Goal: Information Seeking & Learning: Learn about a topic

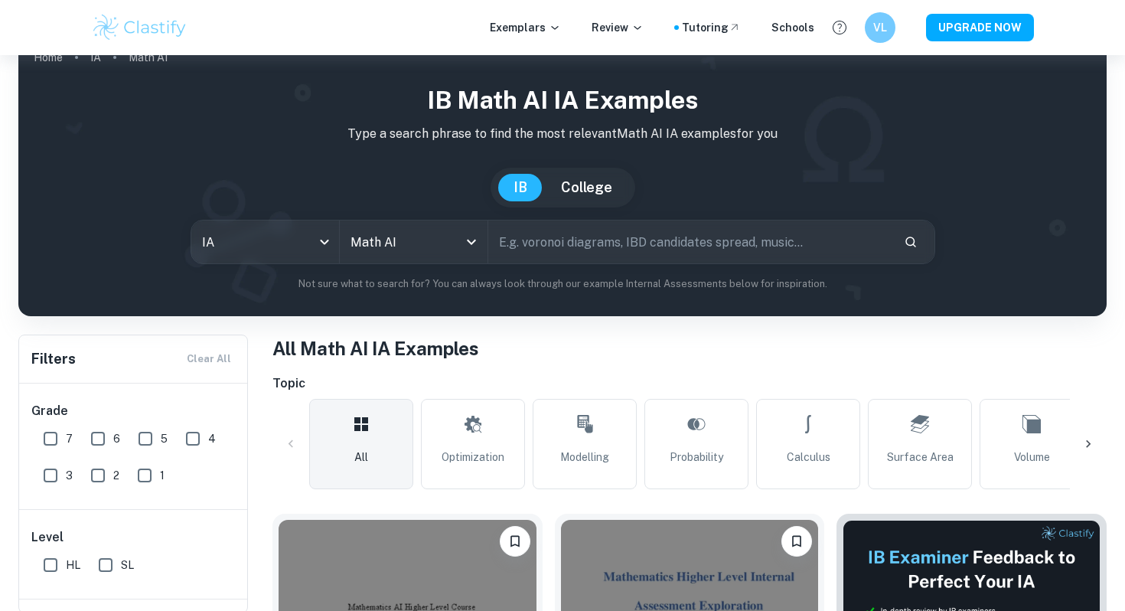
scroll to position [21, 0]
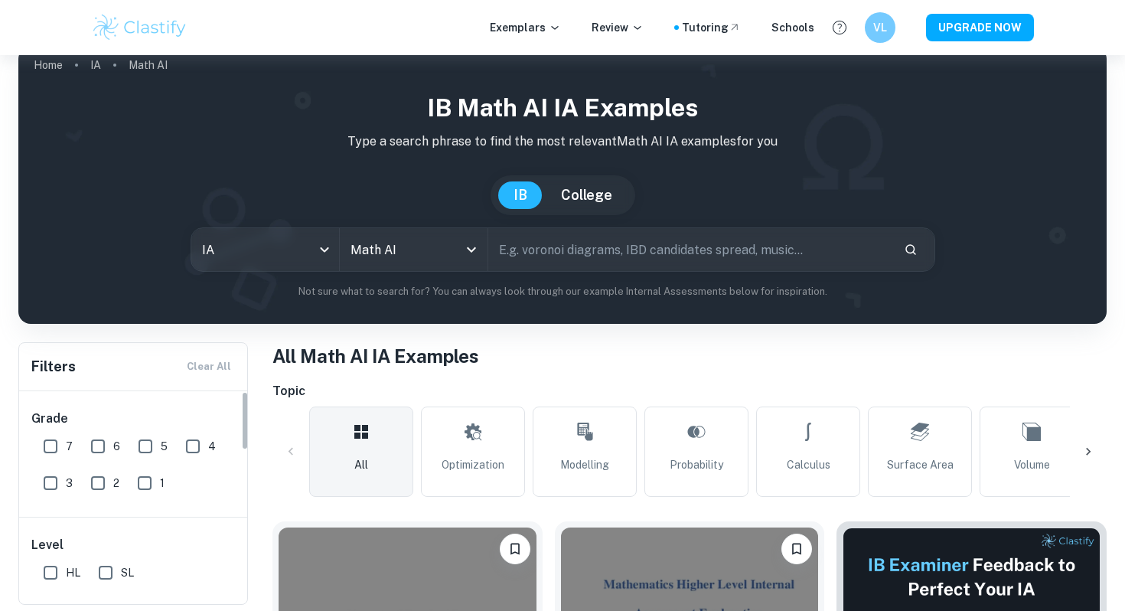
click at [42, 462] on div "3" at bounding box center [60, 479] width 47 height 37
click at [58, 458] on input "7" at bounding box center [50, 446] width 31 height 31
checkbox input "true"
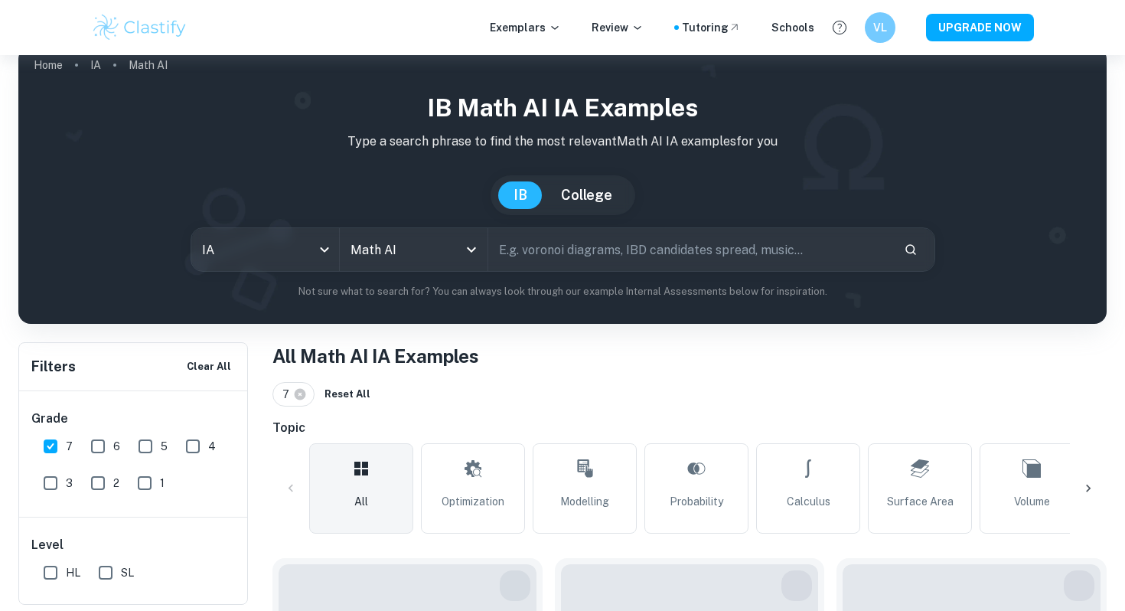
click at [91, 456] on input "6" at bounding box center [98, 446] width 31 height 31
checkbox input "true"
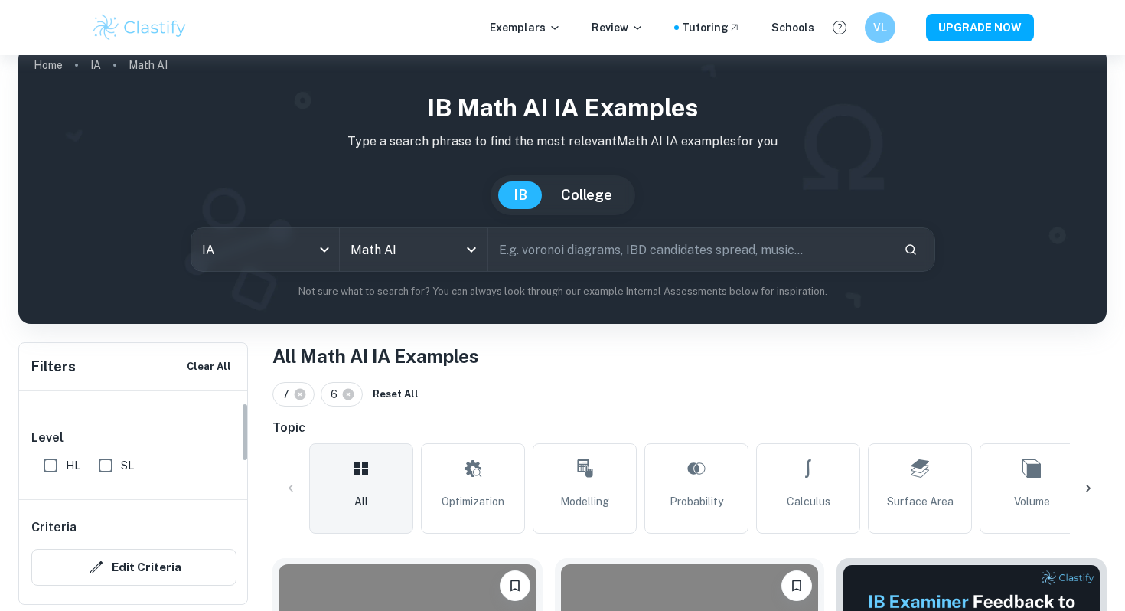
scroll to position [109, 0]
click at [55, 473] on input "HL" at bounding box center [50, 463] width 31 height 31
checkbox input "true"
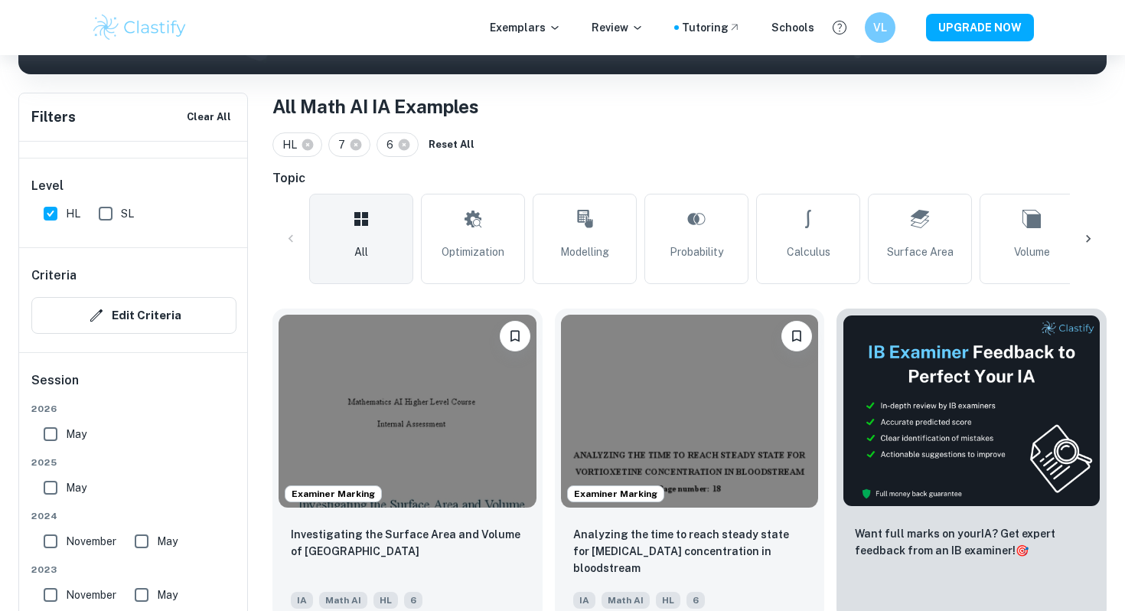
scroll to position [457, 0]
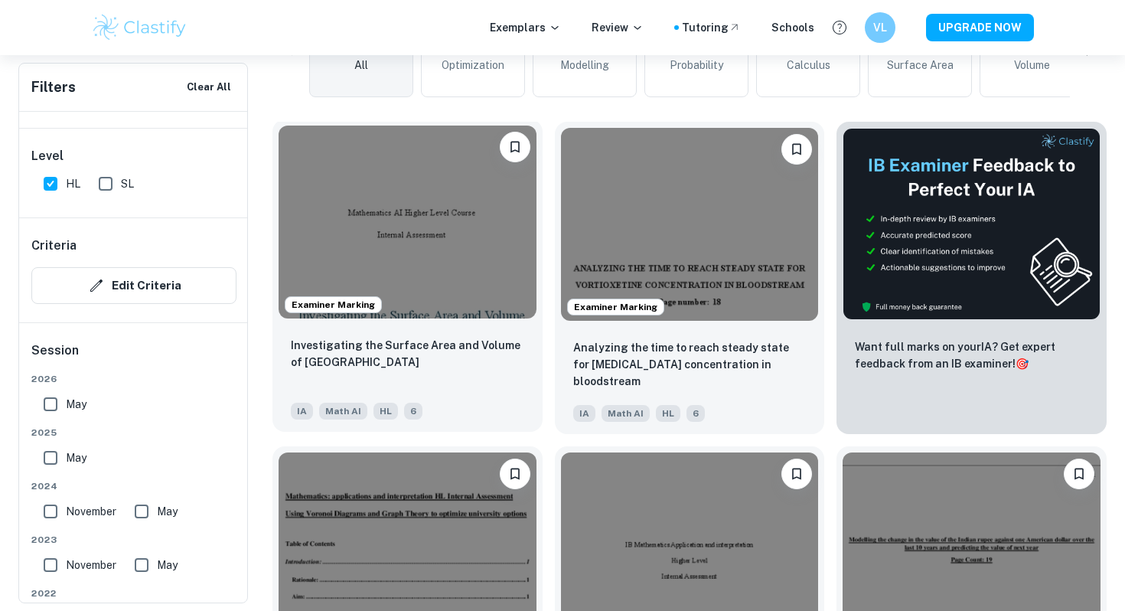
click at [409, 170] on img at bounding box center [408, 221] width 258 height 193
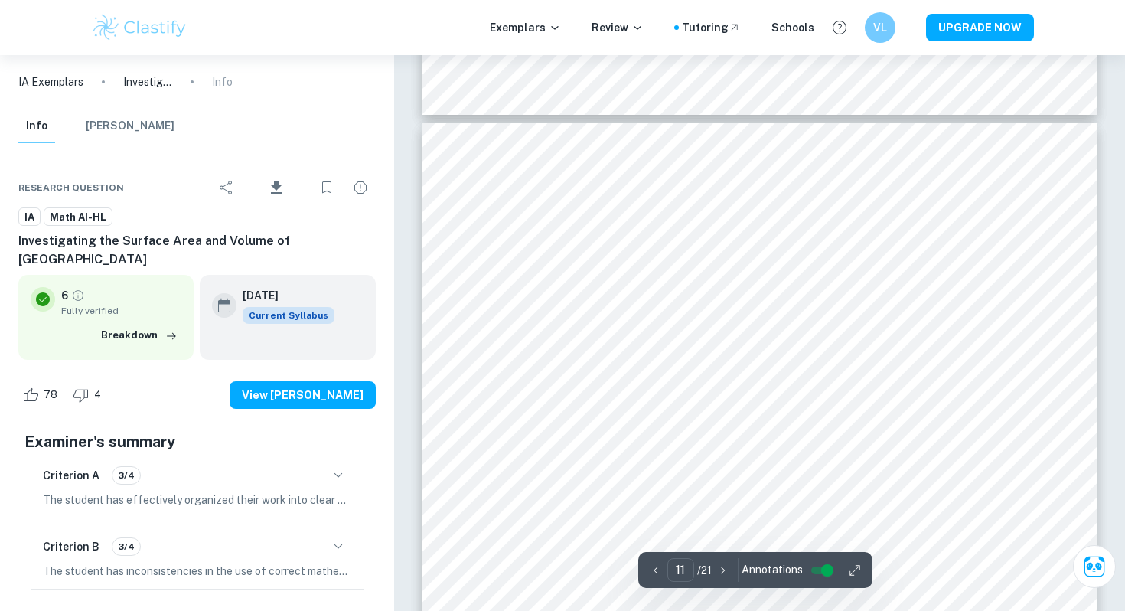
scroll to position [9271, 0]
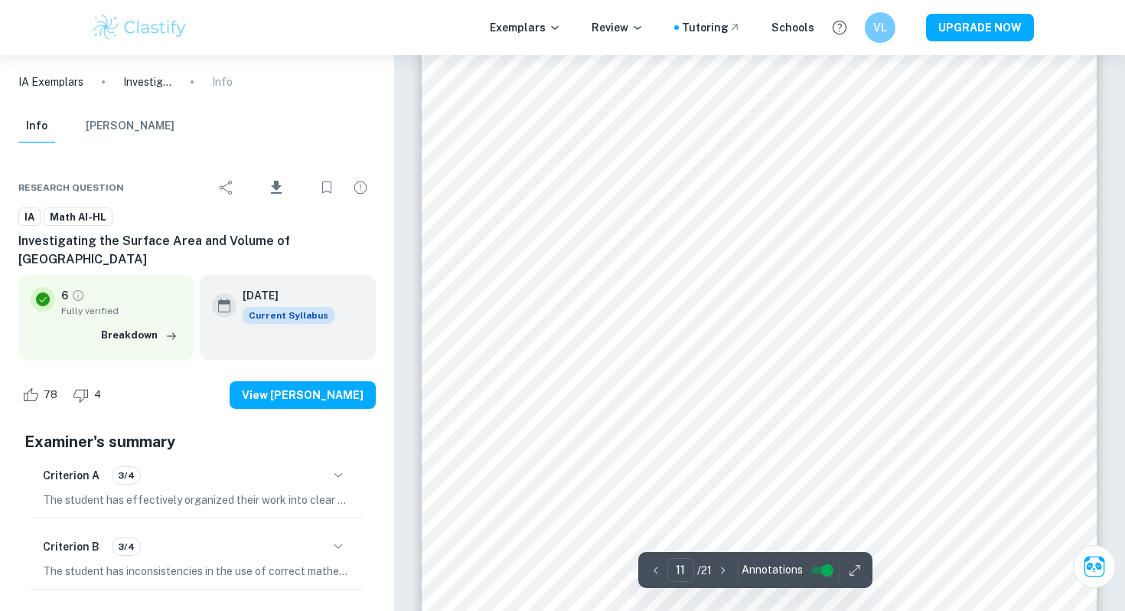
click at [723, 572] on icon "button" at bounding box center [722, 569] width 15 height 15
type input "12"
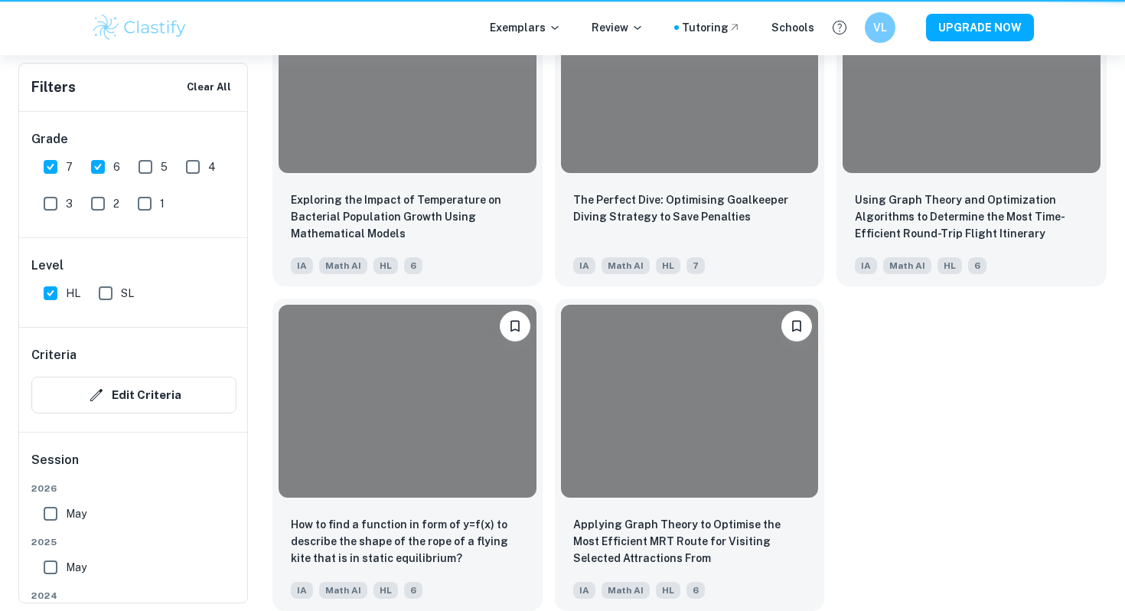
scroll to position [457, 0]
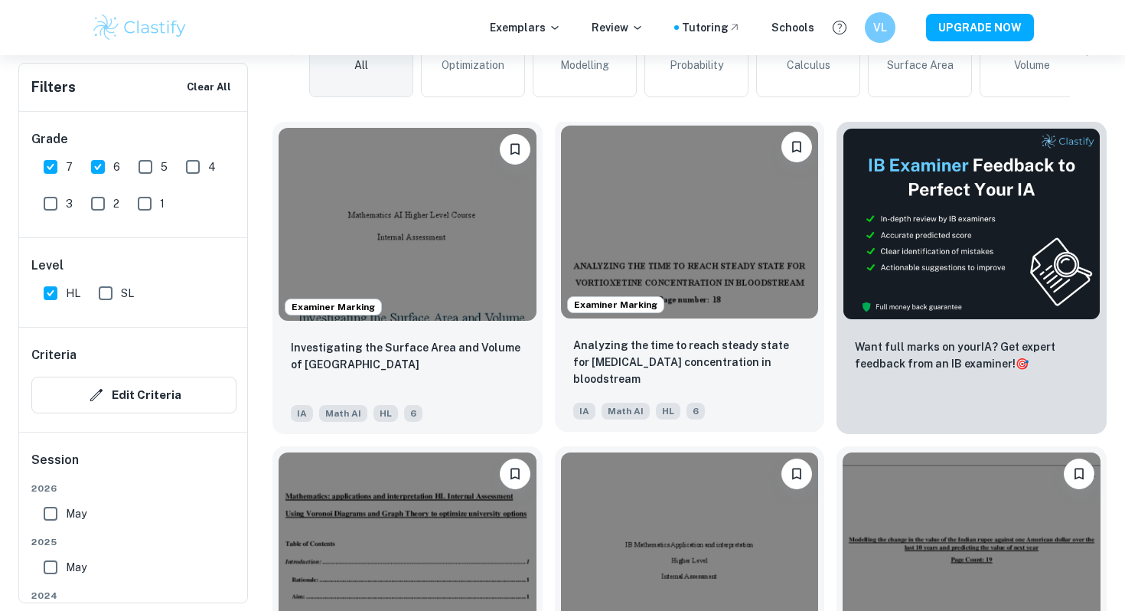
click at [735, 237] on img at bounding box center [690, 221] width 258 height 193
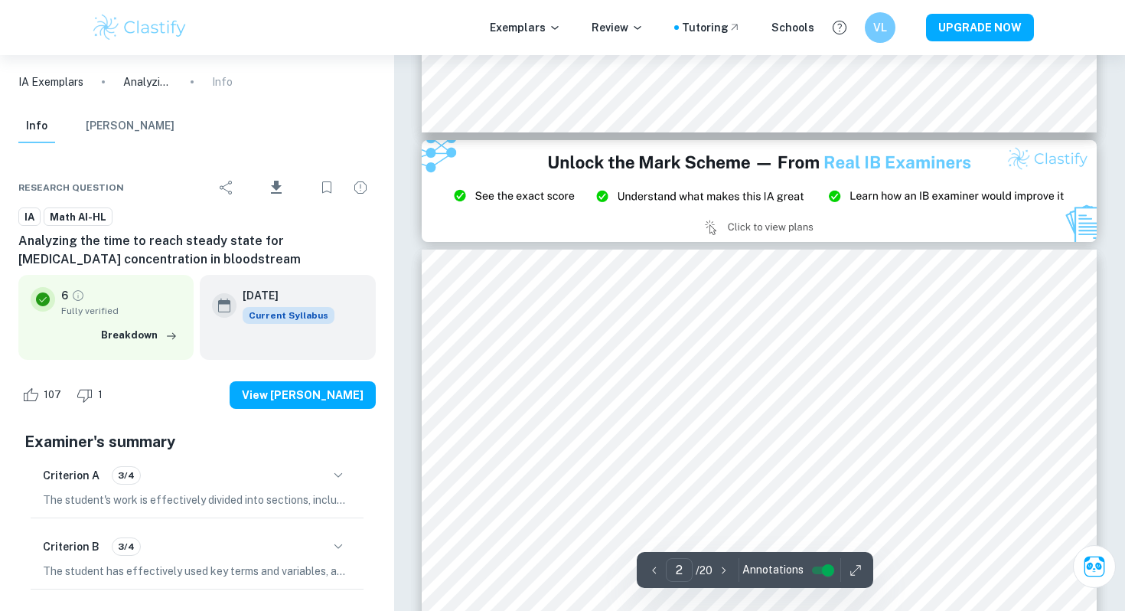
type input "3"
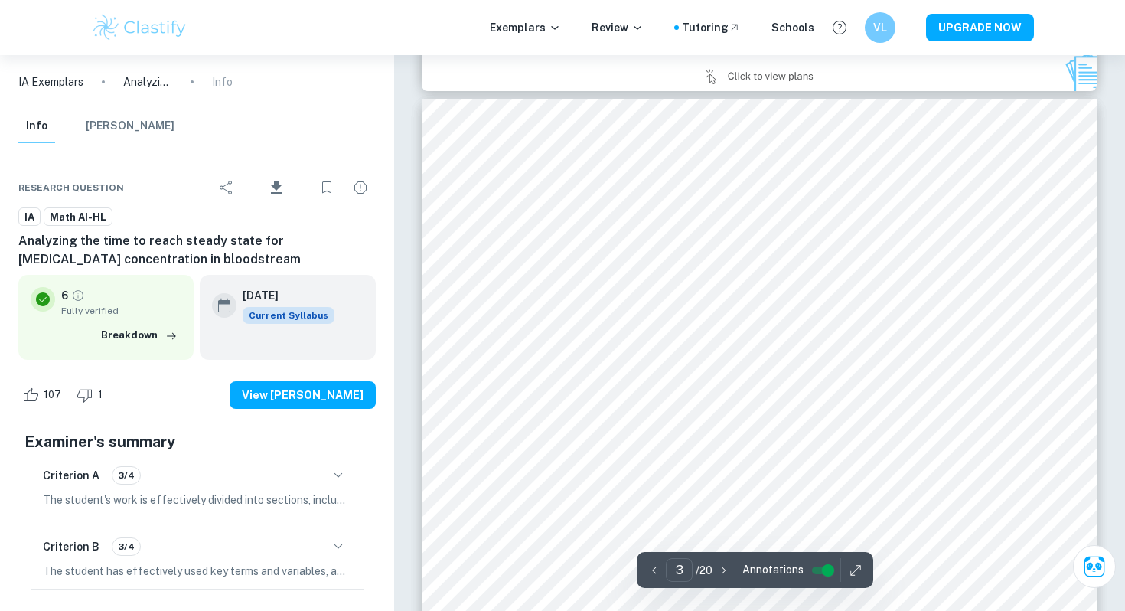
scroll to position [2286, 0]
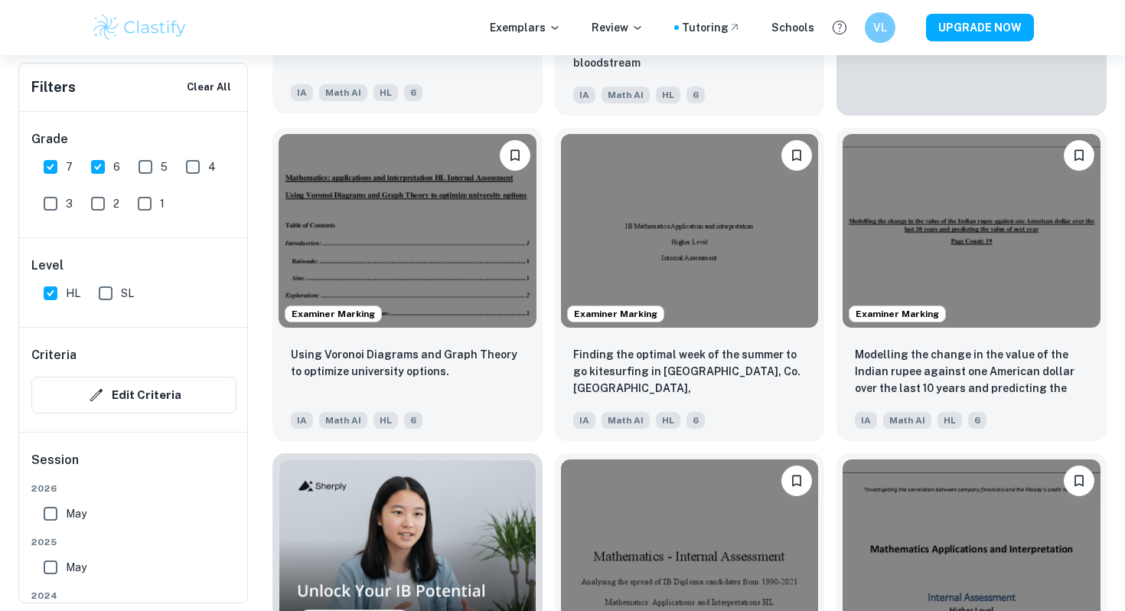
scroll to position [774, 0]
click at [497, 251] on img at bounding box center [408, 228] width 258 height 193
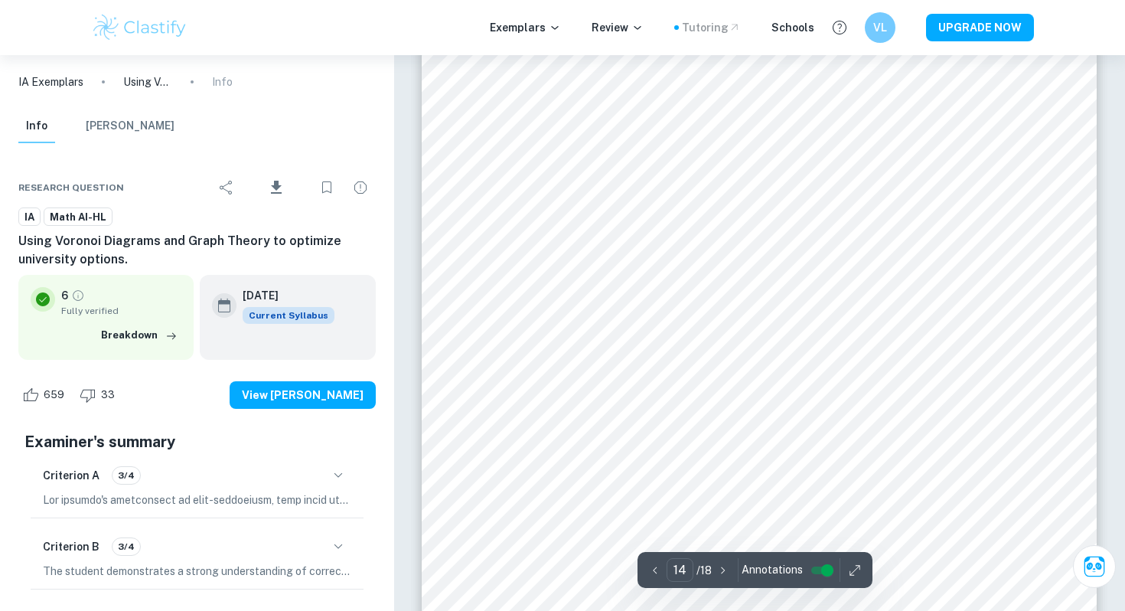
scroll to position [13219, 0]
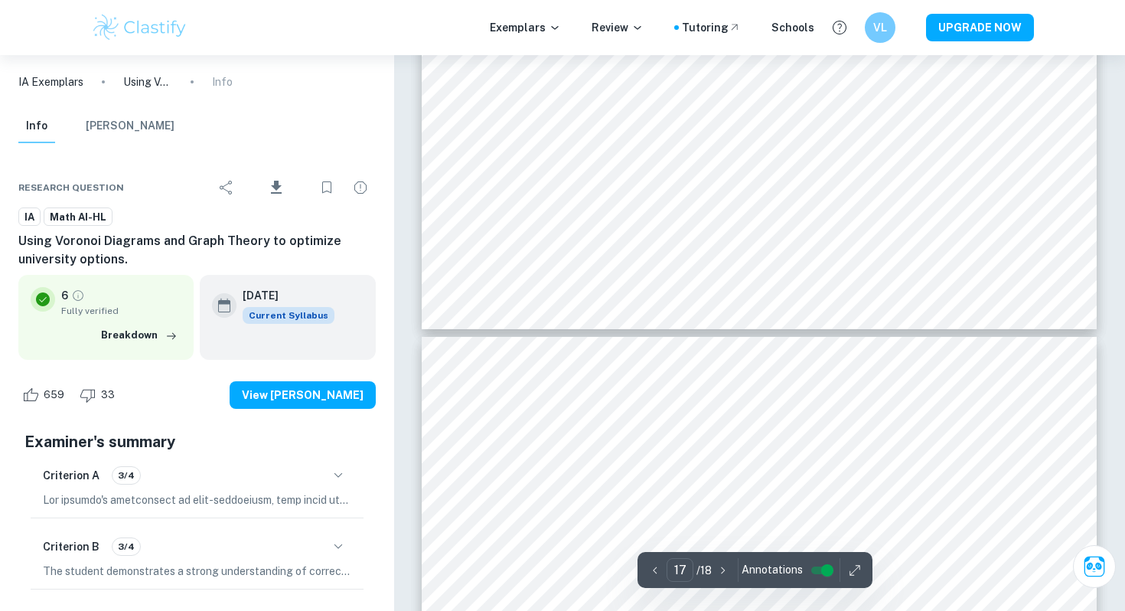
type input "18"
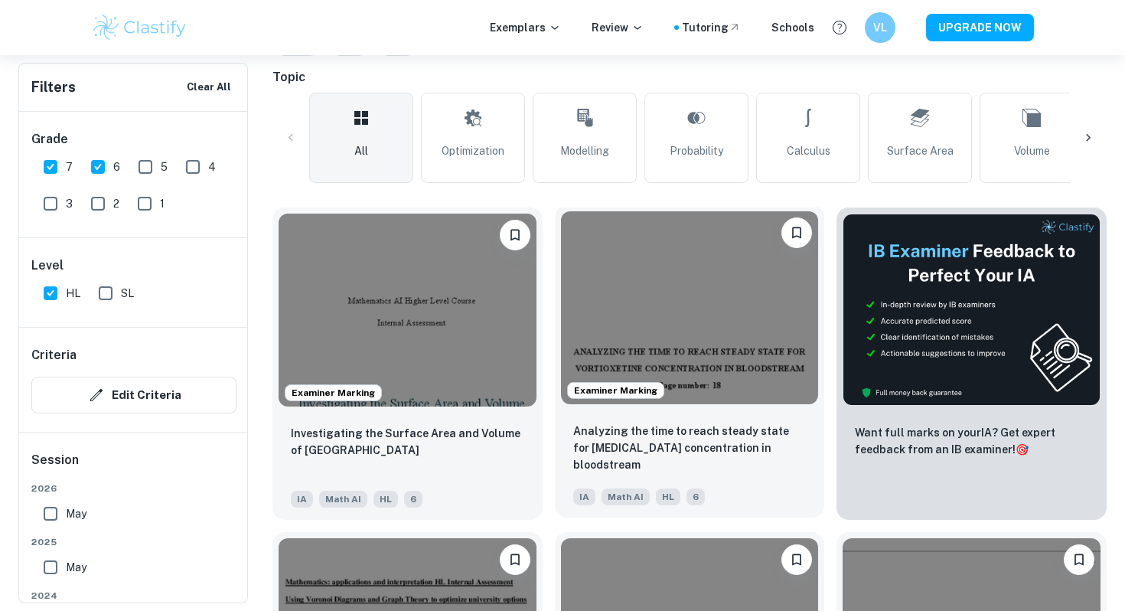
scroll to position [458, 0]
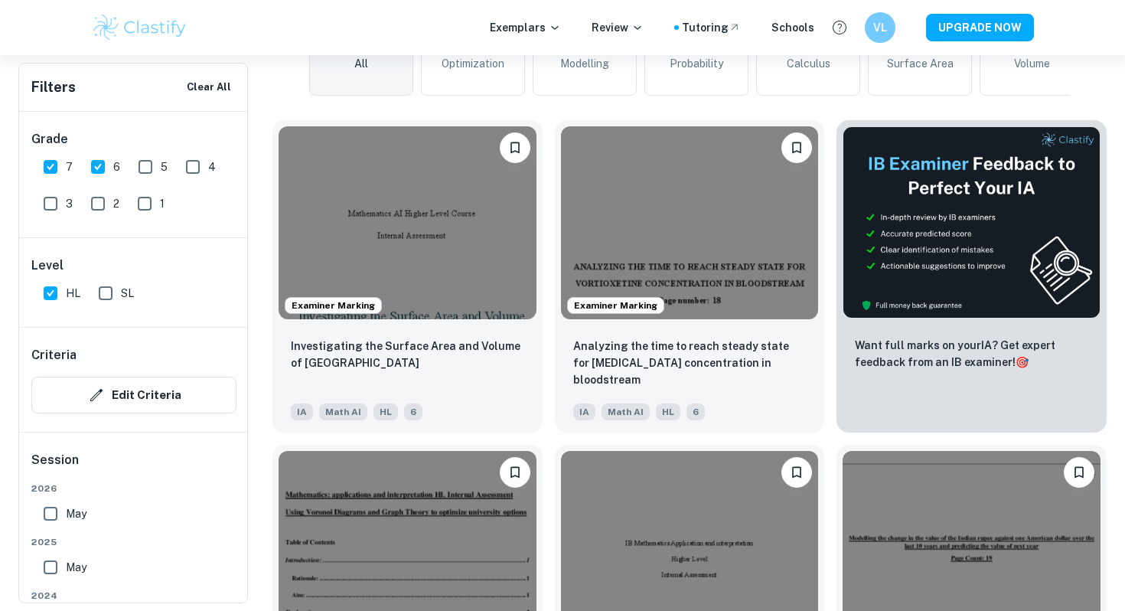
click at [87, 168] on input "6" at bounding box center [98, 167] width 31 height 31
checkbox input "false"
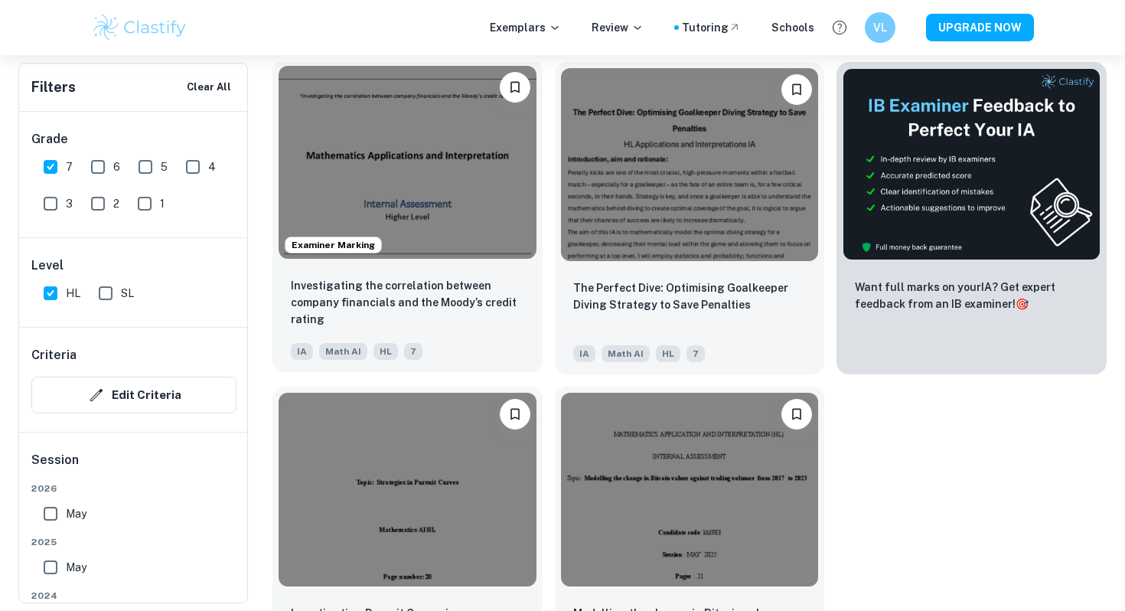
scroll to position [517, 0]
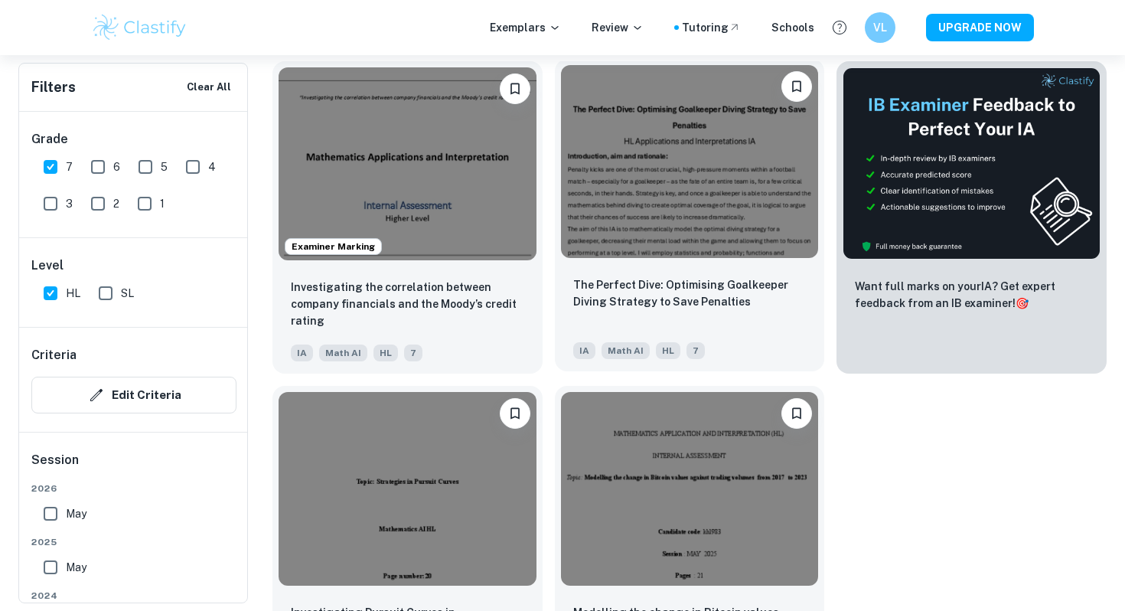
click at [595, 203] on img at bounding box center [690, 161] width 258 height 193
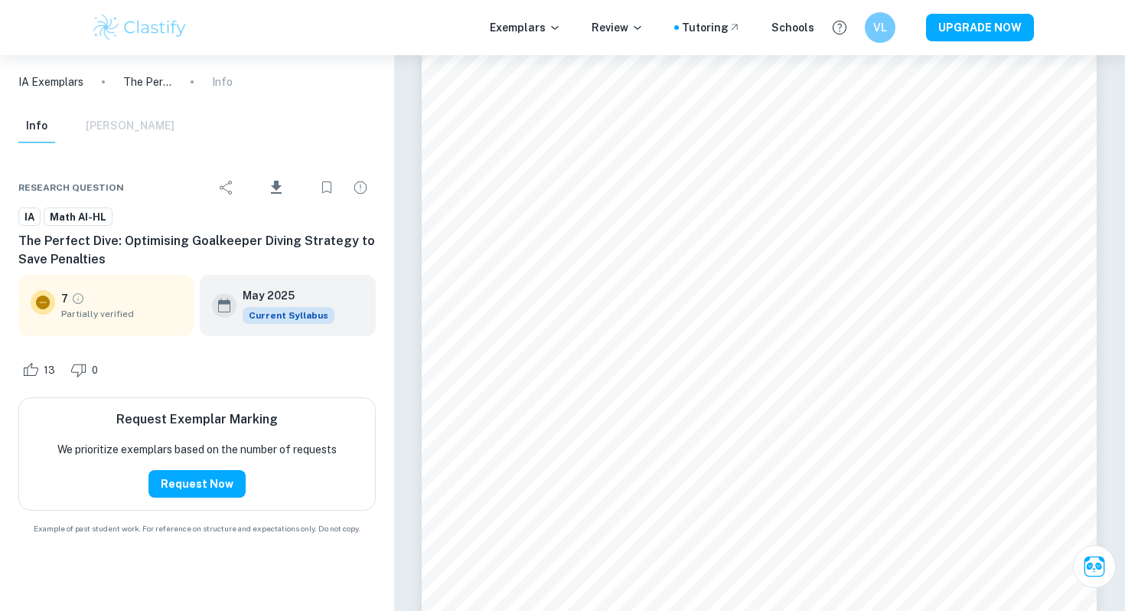
scroll to position [1282, 0]
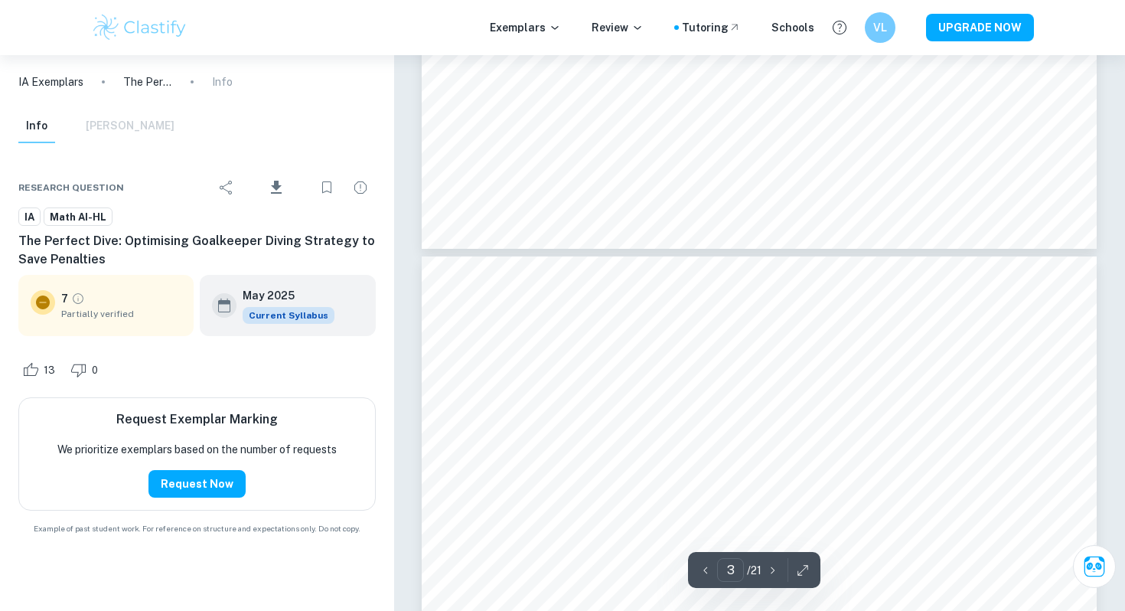
type input "4"
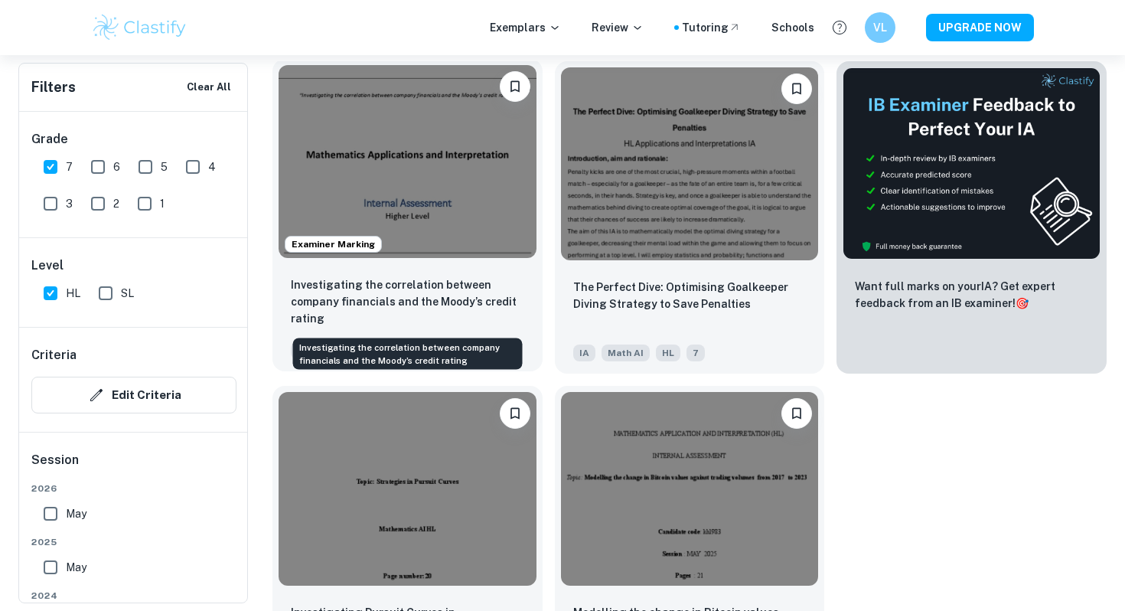
scroll to position [522, 0]
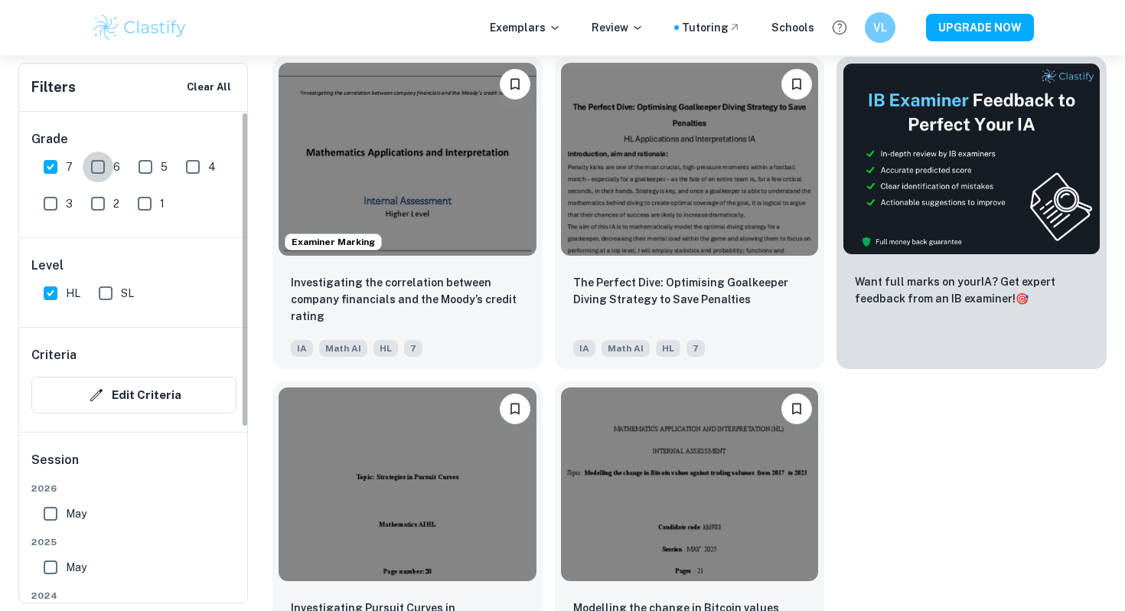
click at [90, 169] on input "6" at bounding box center [98, 167] width 31 height 31
checkbox input "true"
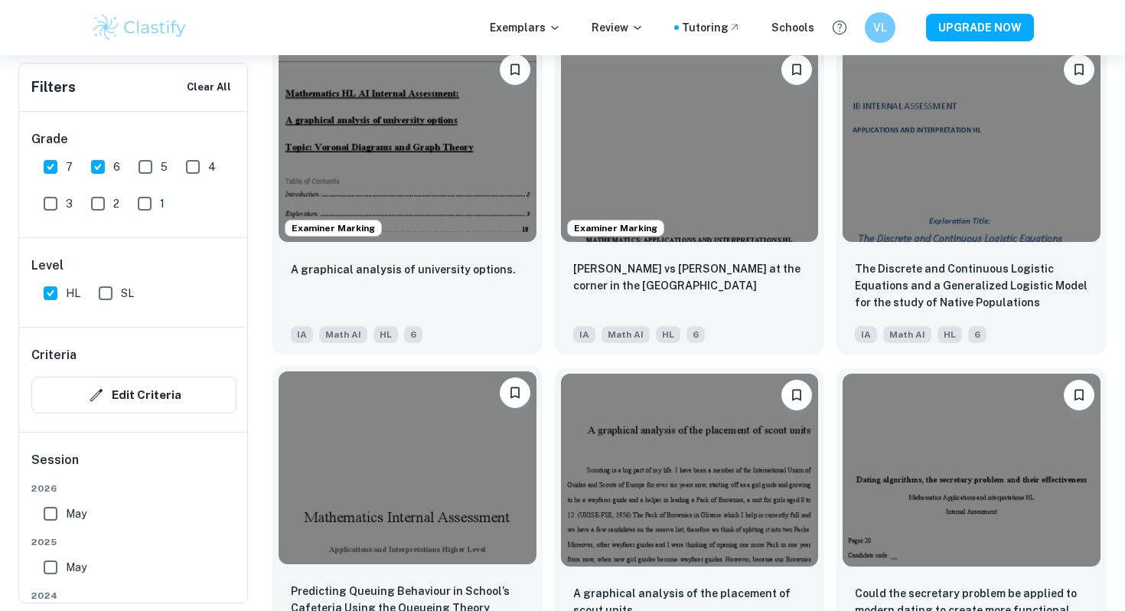
scroll to position [1507, 0]
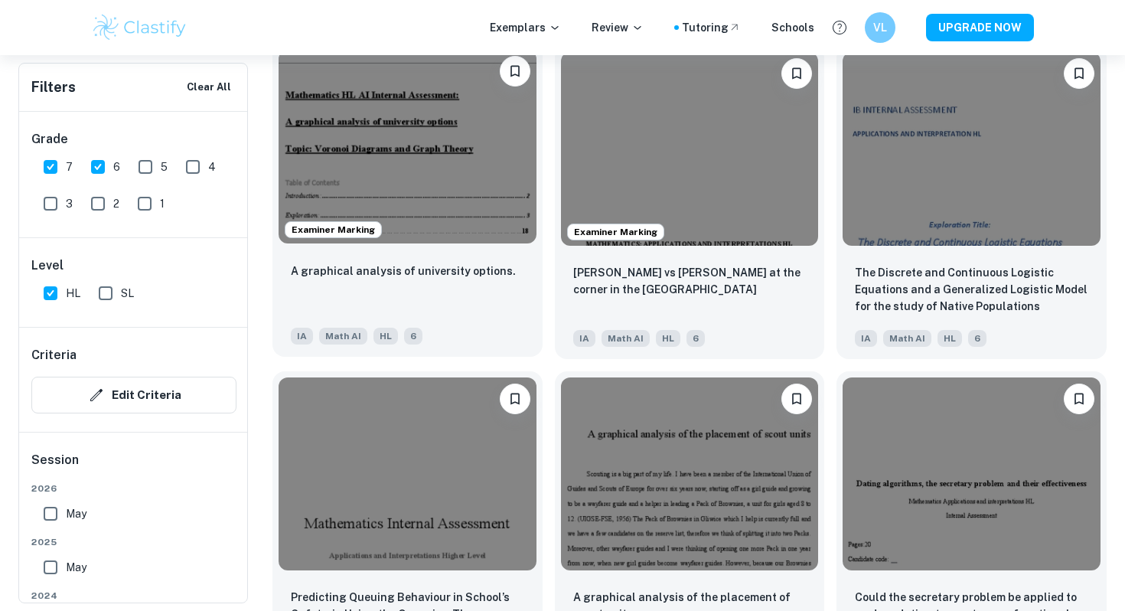
click at [454, 178] on img at bounding box center [408, 146] width 258 height 193
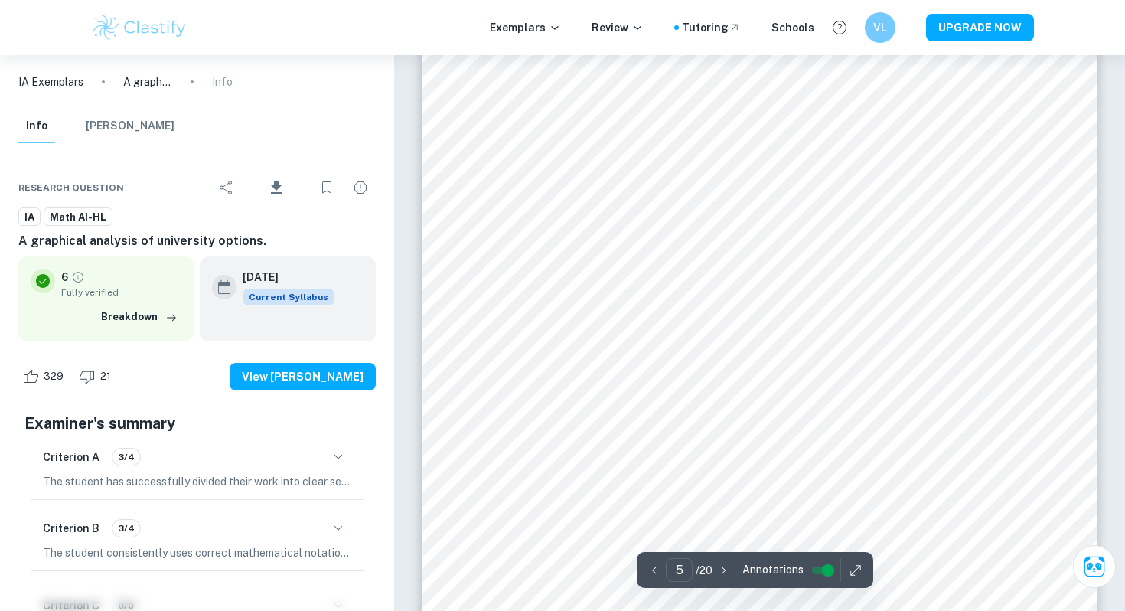
scroll to position [4193, 0]
type input "20"
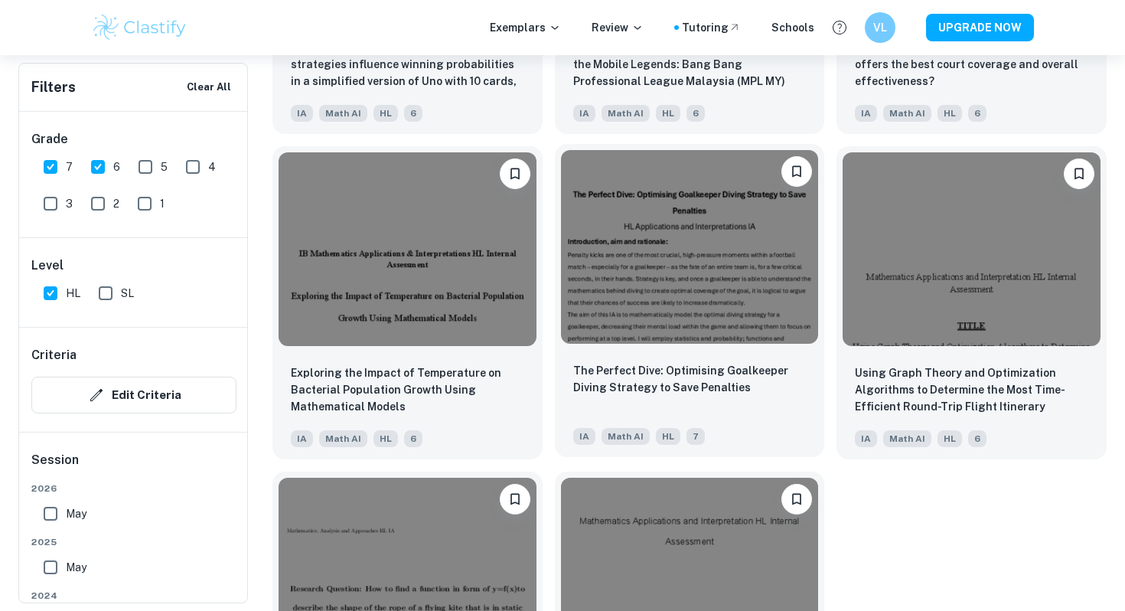
scroll to position [3361, 0]
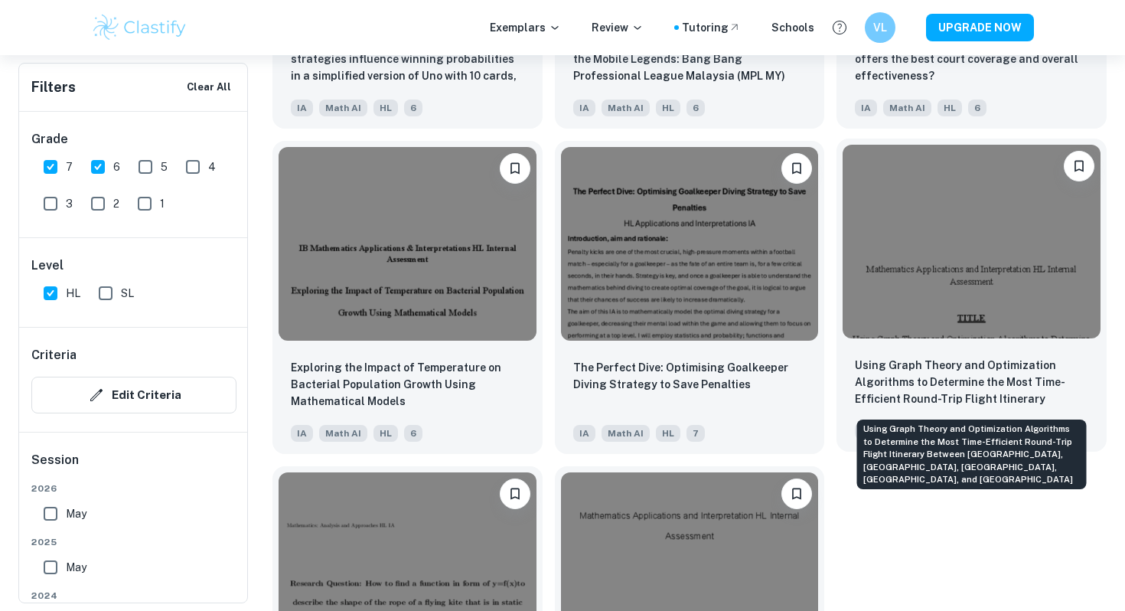
click at [1023, 366] on p "Using Graph Theory and Optimization Algorithms to Determine the Most Time-Effic…" at bounding box center [971, 383] width 233 height 52
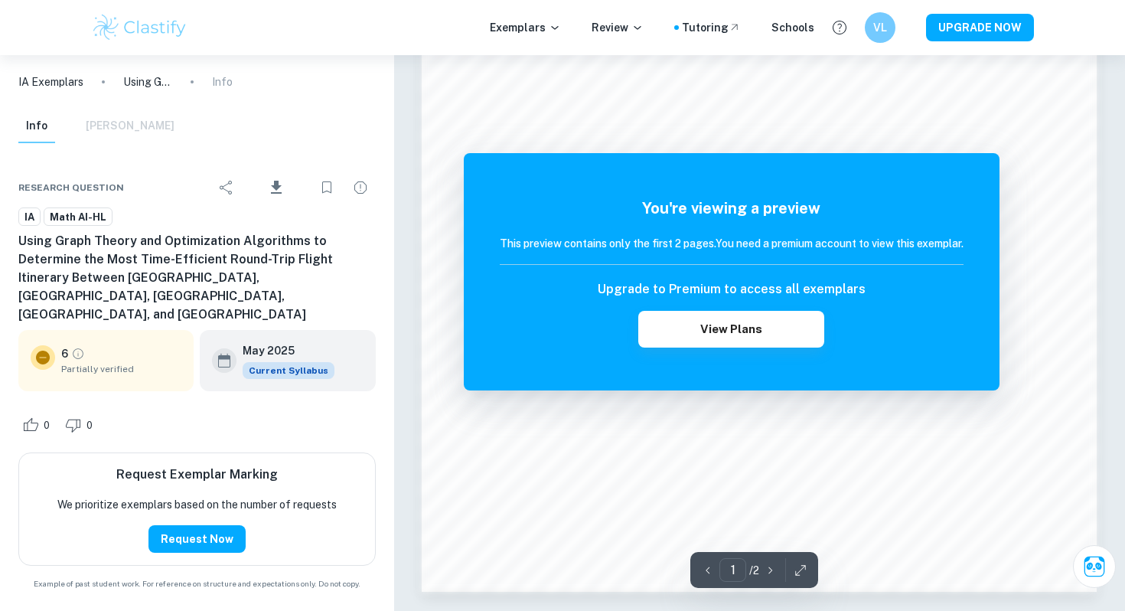
scroll to position [1480, 0]
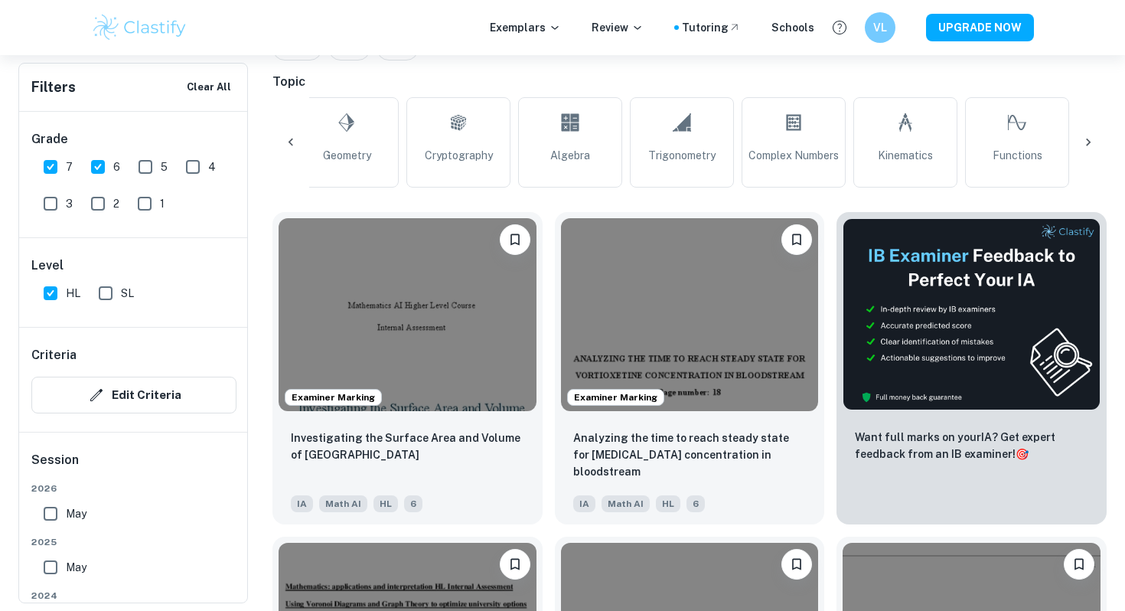
click at [151, 158] on input "5" at bounding box center [145, 167] width 31 height 31
checkbox input "true"
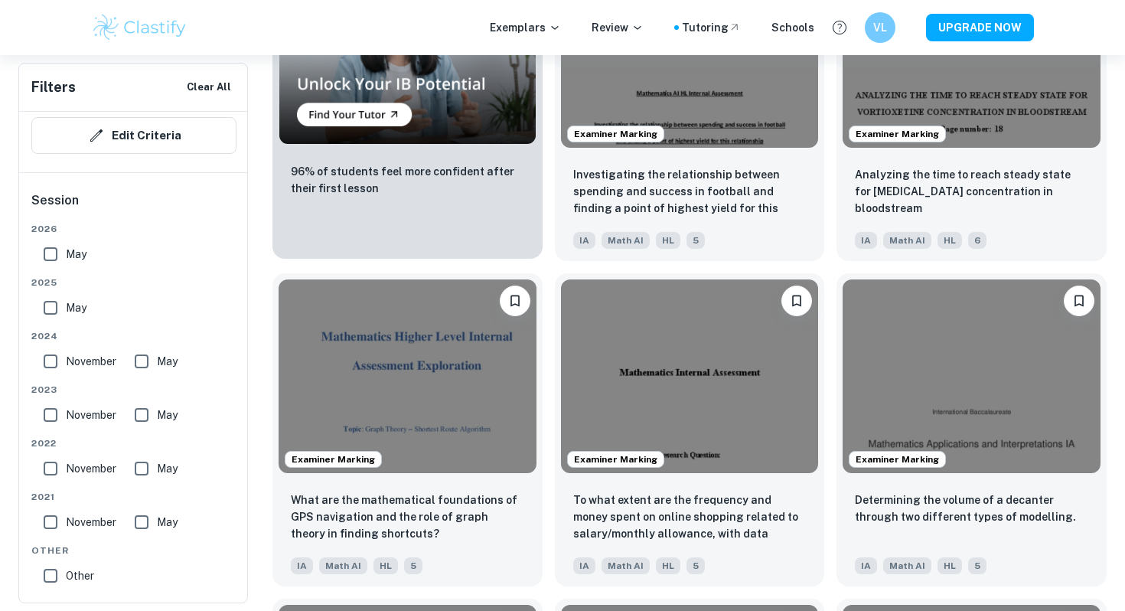
scroll to position [1410, 0]
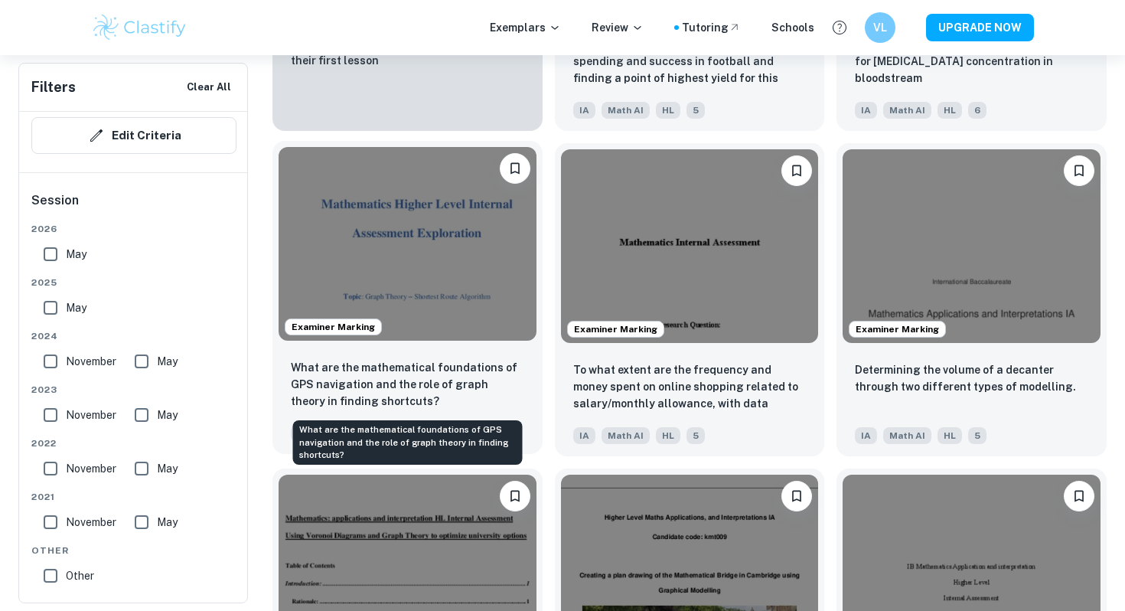
click at [477, 387] on p "What are the mathematical foundations of GPS navigation and the role of graph t…" at bounding box center [407, 384] width 233 height 51
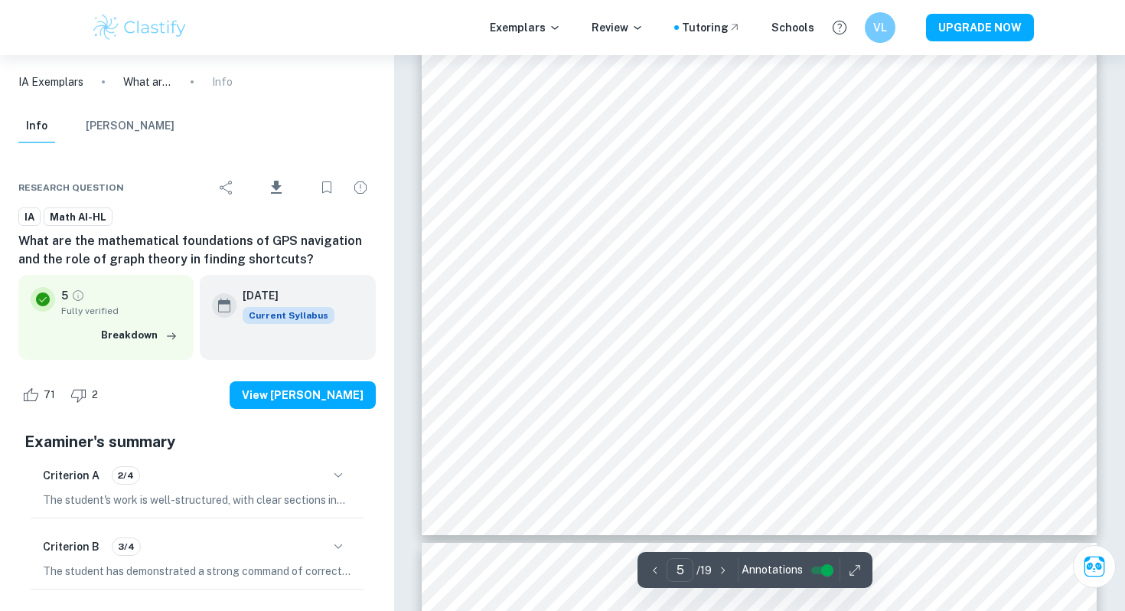
scroll to position [4151, 0]
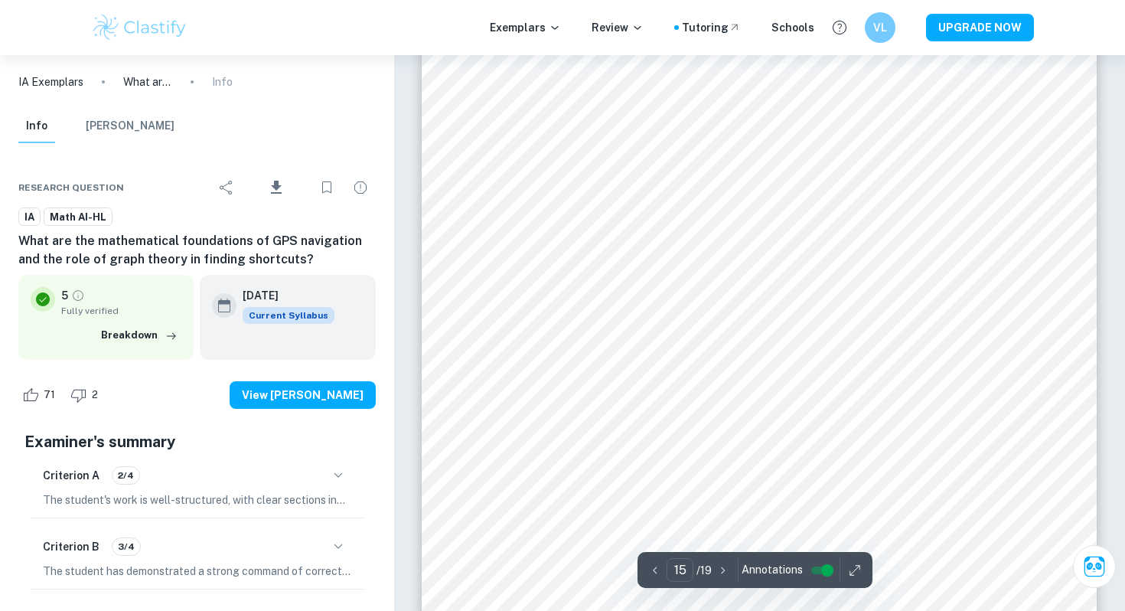
type input "16"
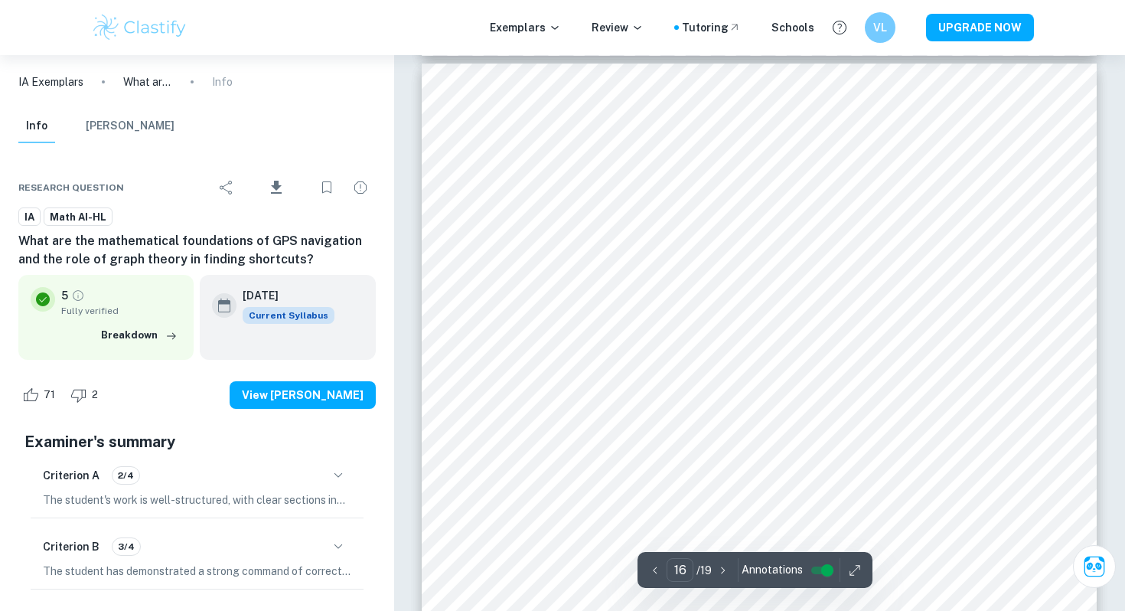
scroll to position [14062, 0]
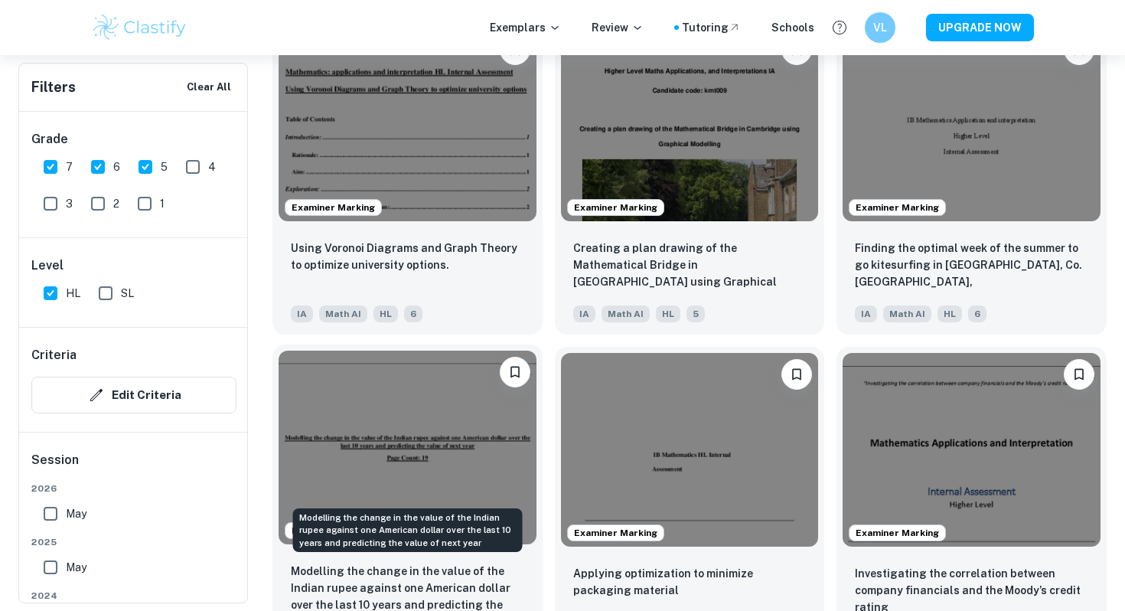
scroll to position [1856, 0]
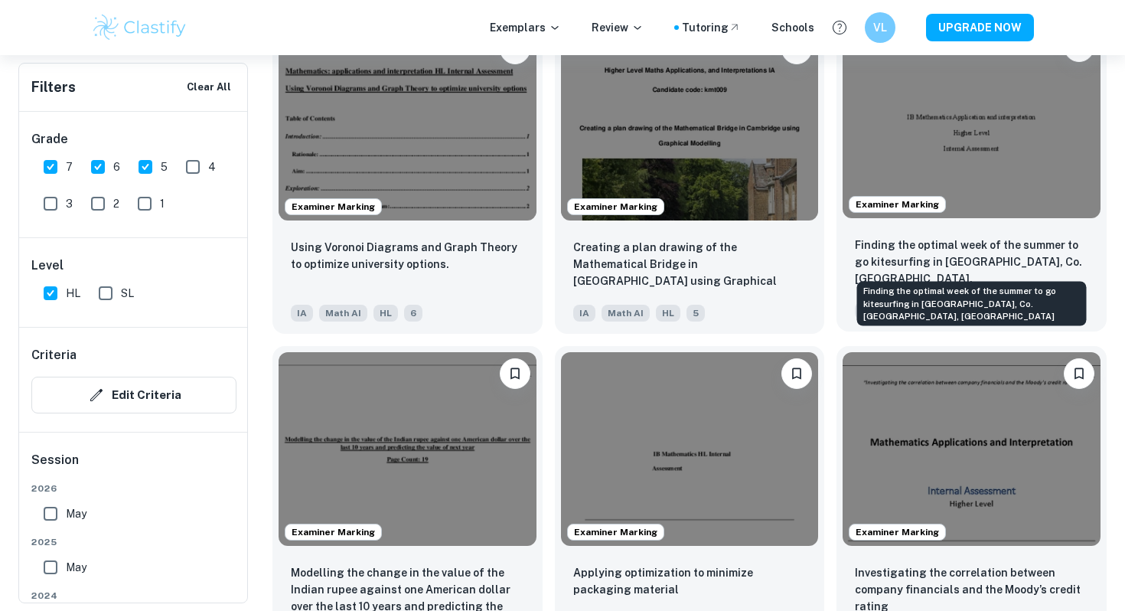
click at [970, 256] on p "Finding the optimal week of the summer to go kitesurfing in [GEOGRAPHIC_DATA], …" at bounding box center [971, 262] width 233 height 52
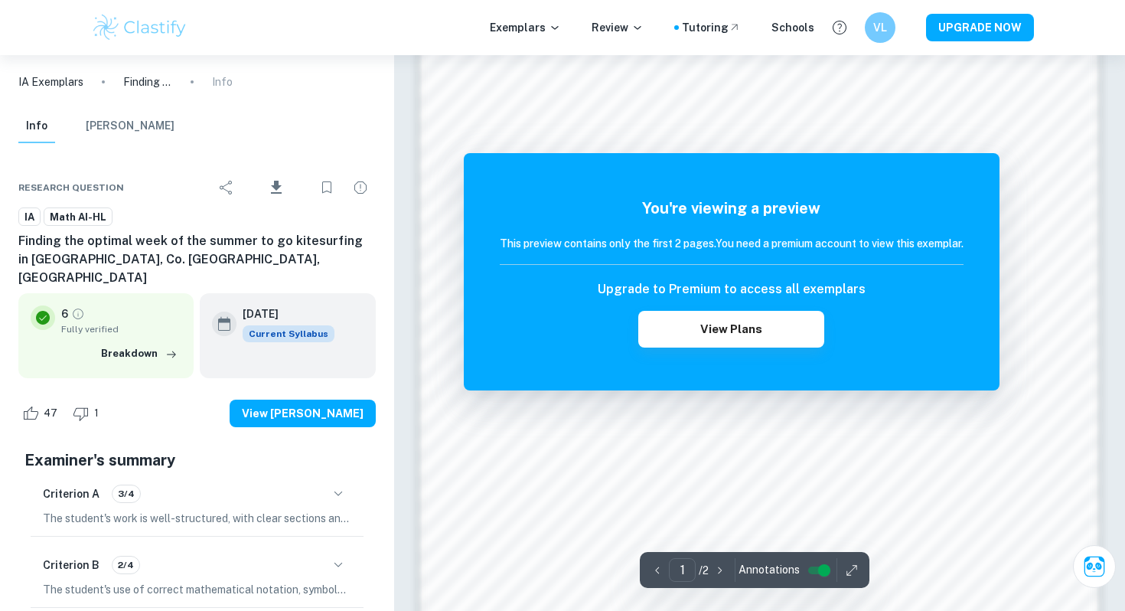
scroll to position [1319, 0]
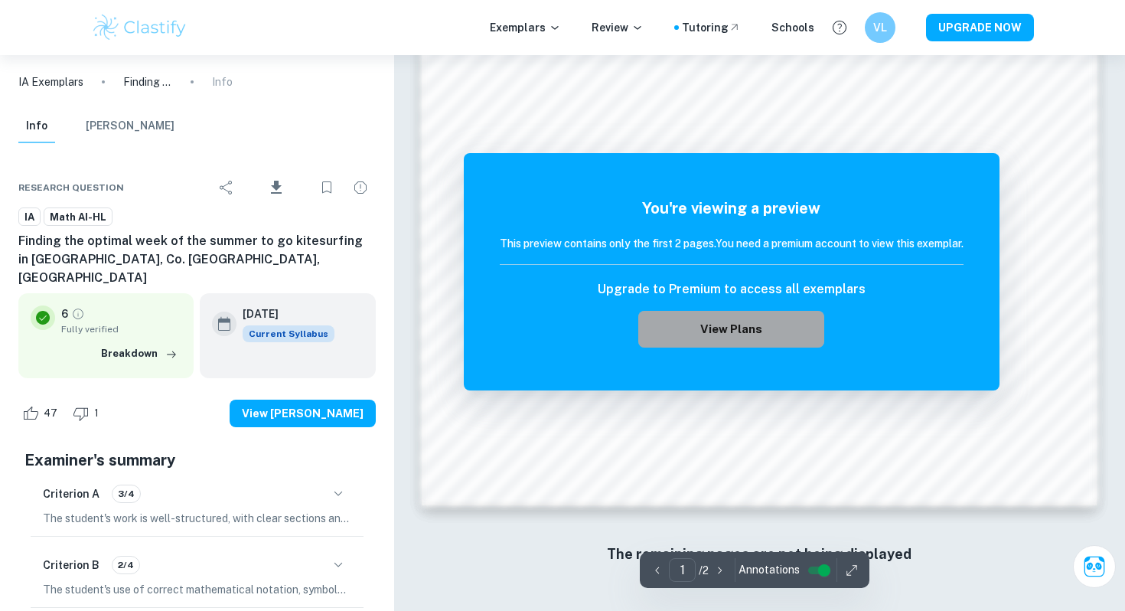
click at [787, 332] on button "View Plans" at bounding box center [730, 329] width 185 height 37
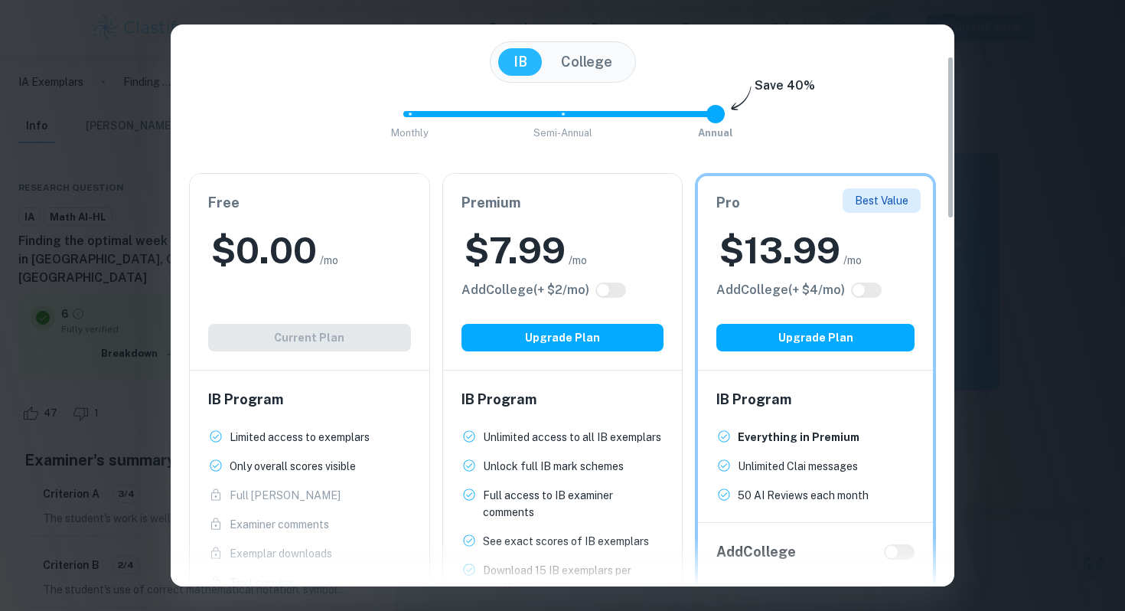
scroll to position [110, 0]
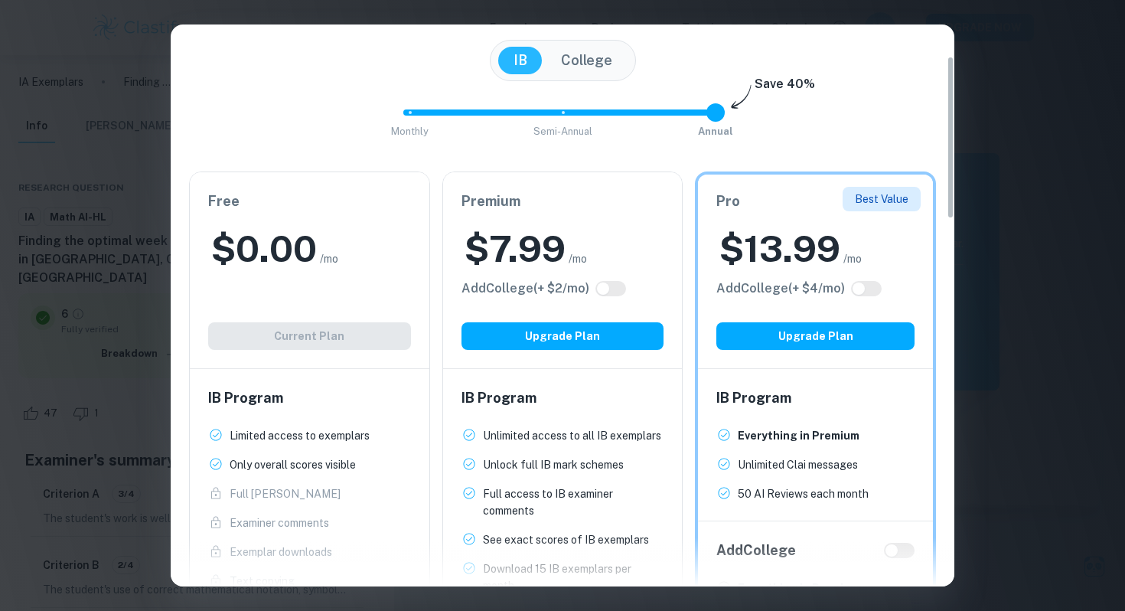
click at [1117, 220] on div "Easily Ace Your IB Coursework & Crush College Essays. Get Clastify Premium Get …" at bounding box center [562, 305] width 1125 height 611
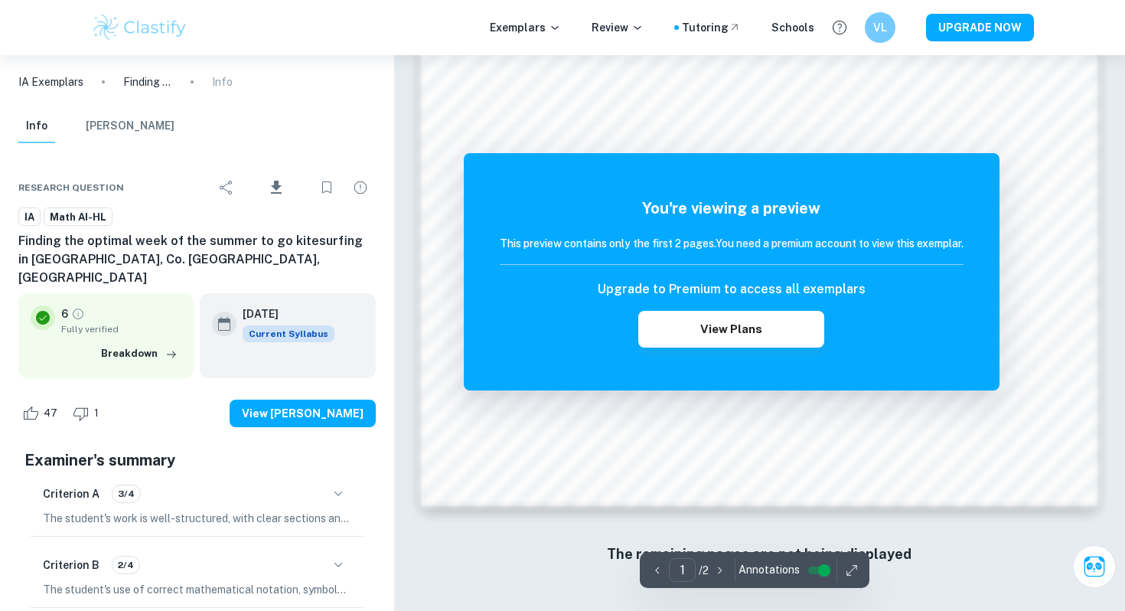
scroll to position [516, 0]
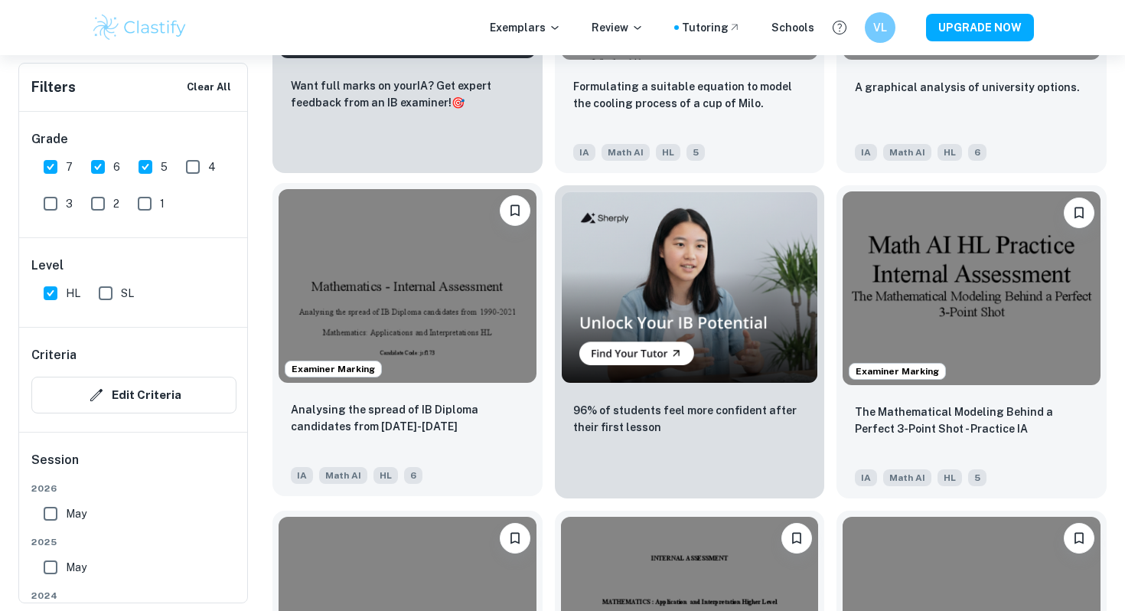
scroll to position [2664, 0]
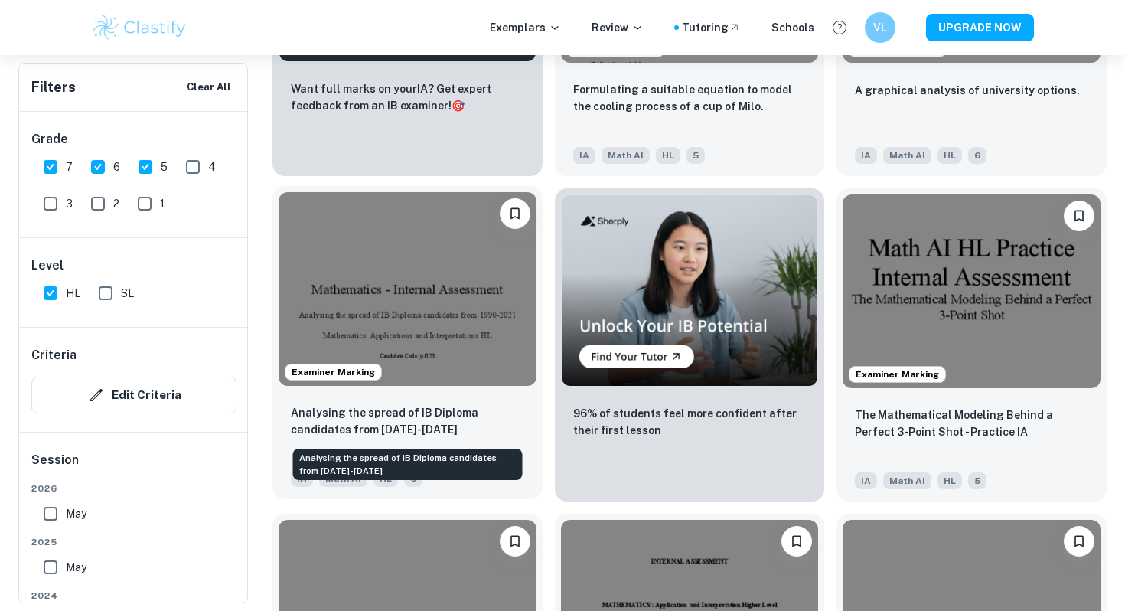
click at [386, 413] on p "Analysing the spread of IB Diploma candidates from [DATE]-[DATE]" at bounding box center [407, 421] width 233 height 34
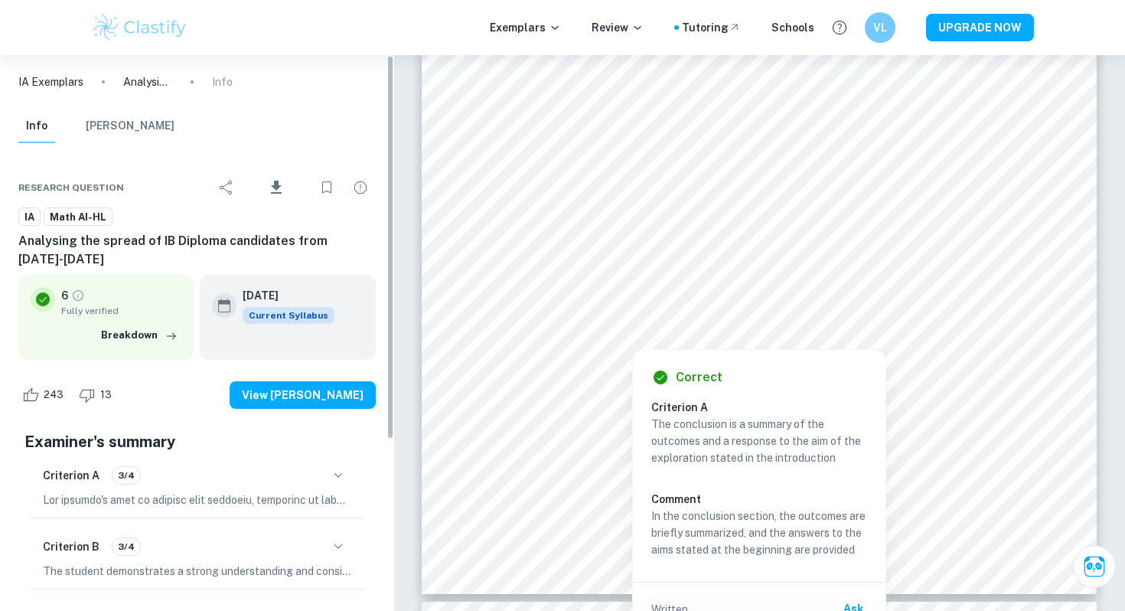
scroll to position [16640, 0]
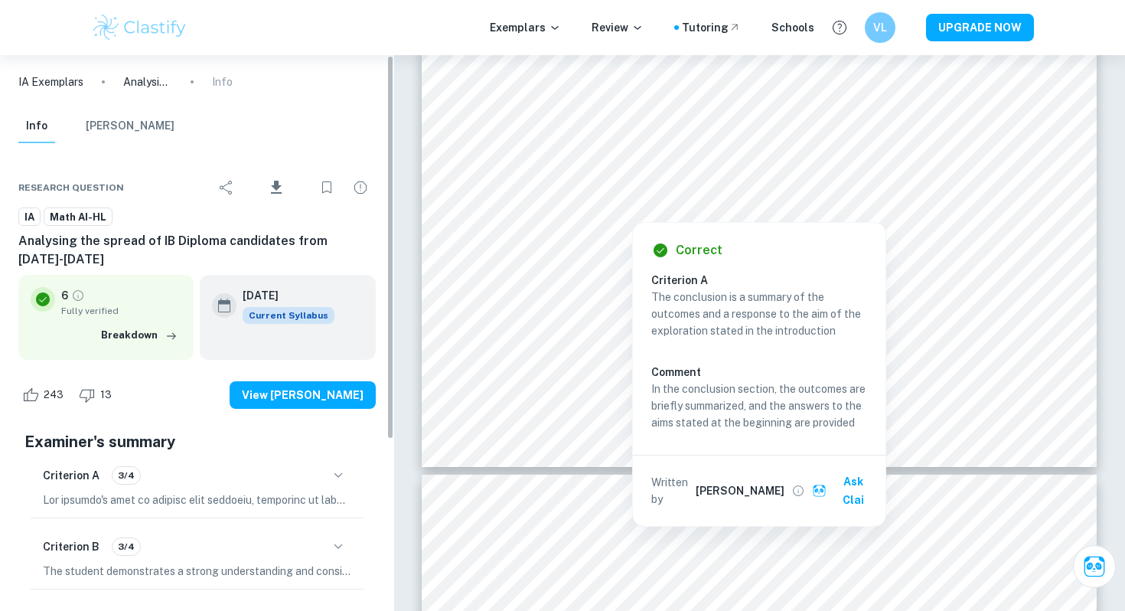
type input "20"
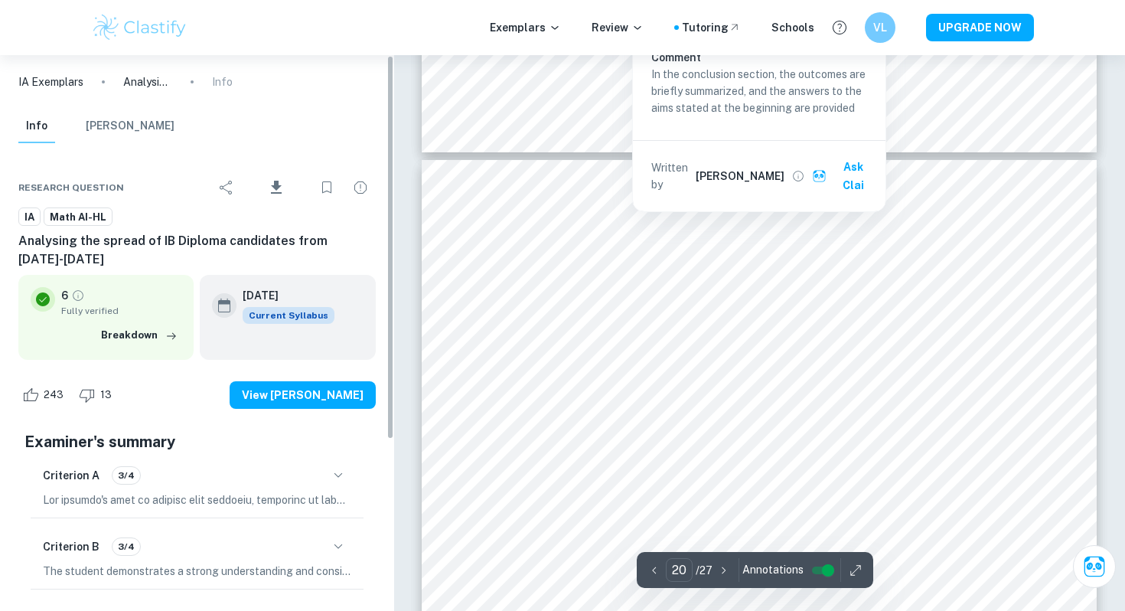
scroll to position [17005, 0]
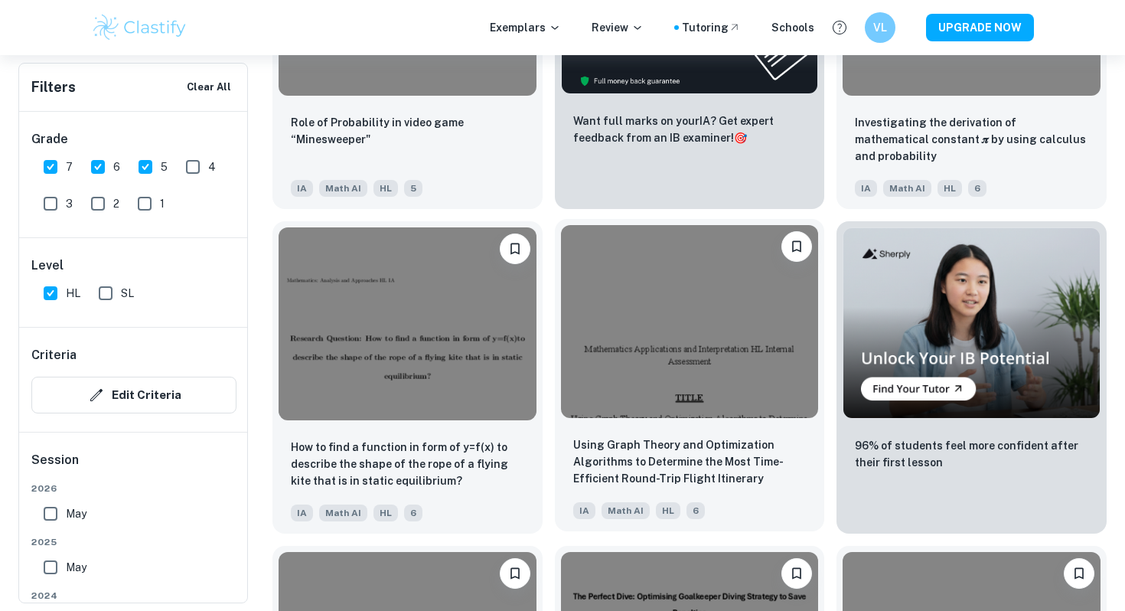
scroll to position [4256, 0]
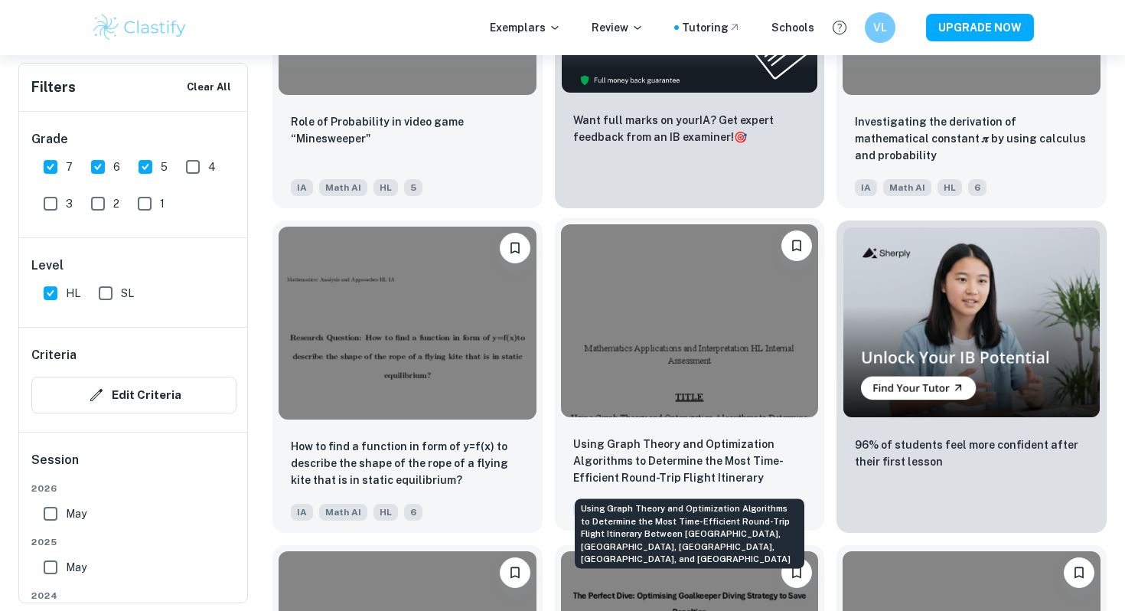
click at [667, 442] on p "Using Graph Theory and Optimization Algorithms to Determine the Most Time-Effic…" at bounding box center [689, 461] width 233 height 52
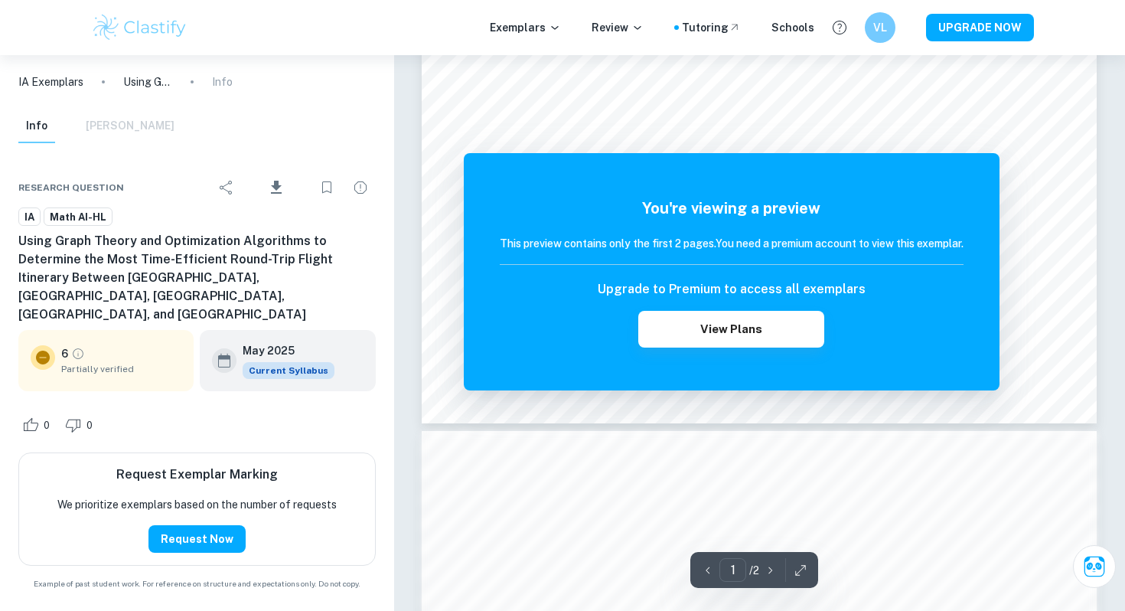
scroll to position [658, 0]
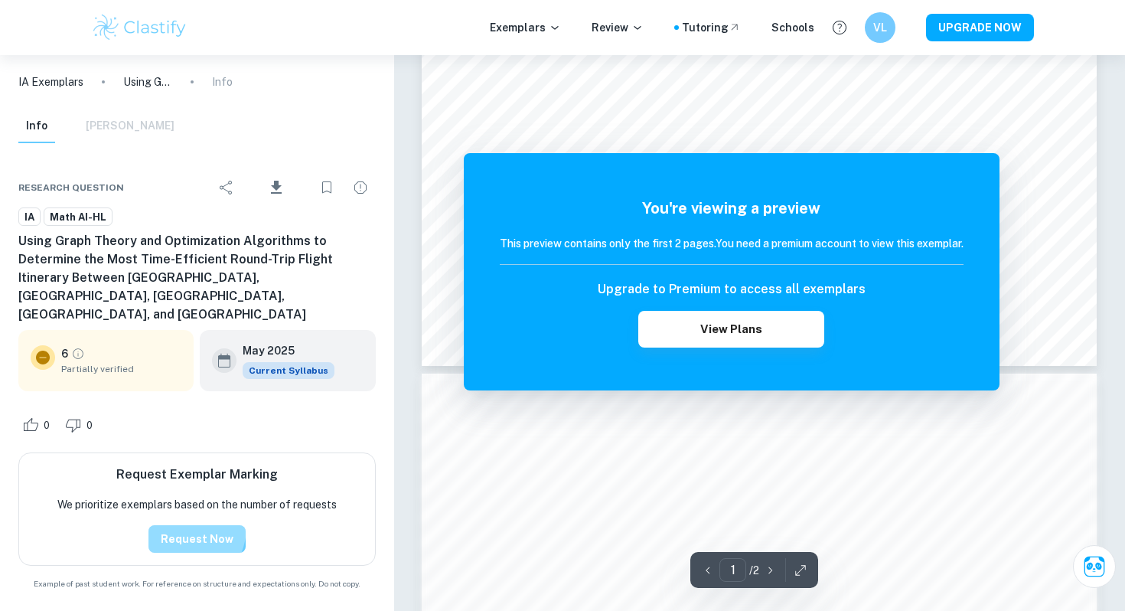
click at [183, 525] on button "Request Now" at bounding box center [196, 539] width 97 height 28
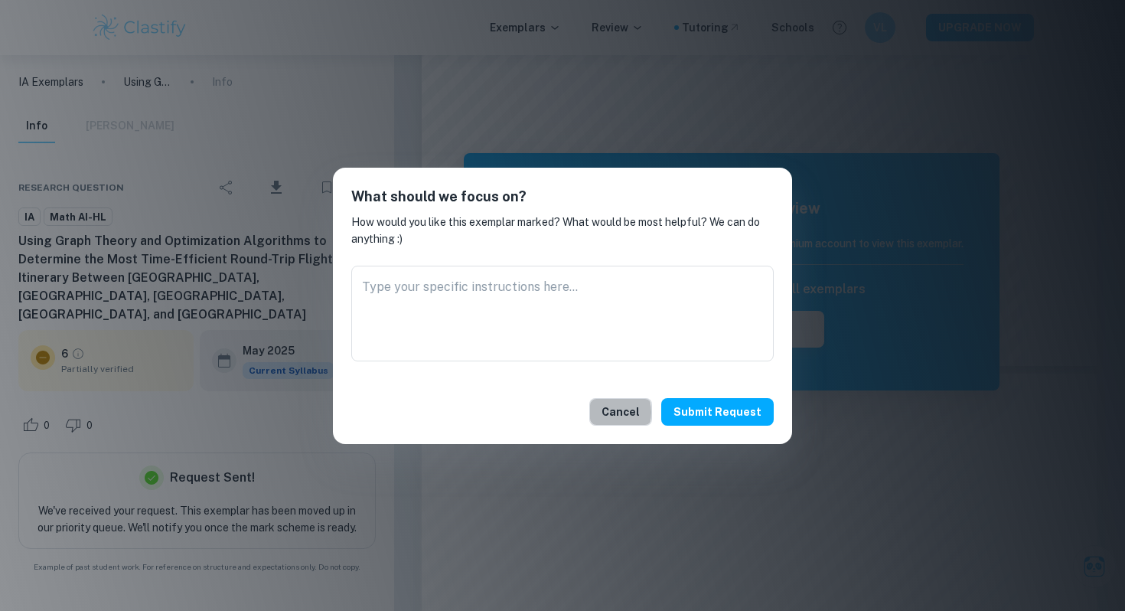
click at [605, 412] on button "Cancel" at bounding box center [620, 412] width 63 height 28
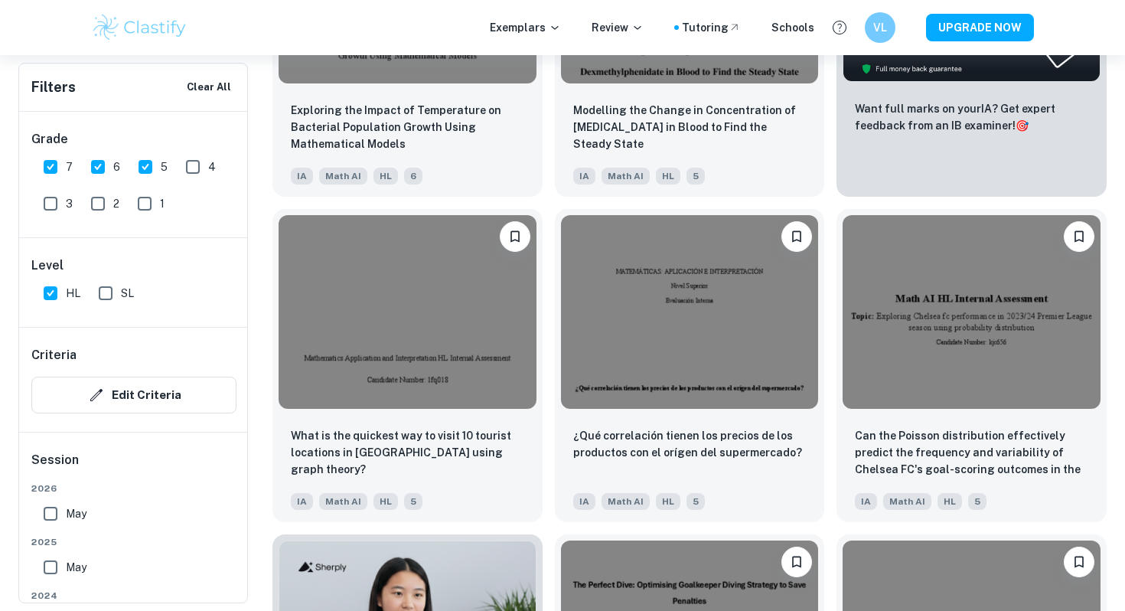
scroll to position [5892, 0]
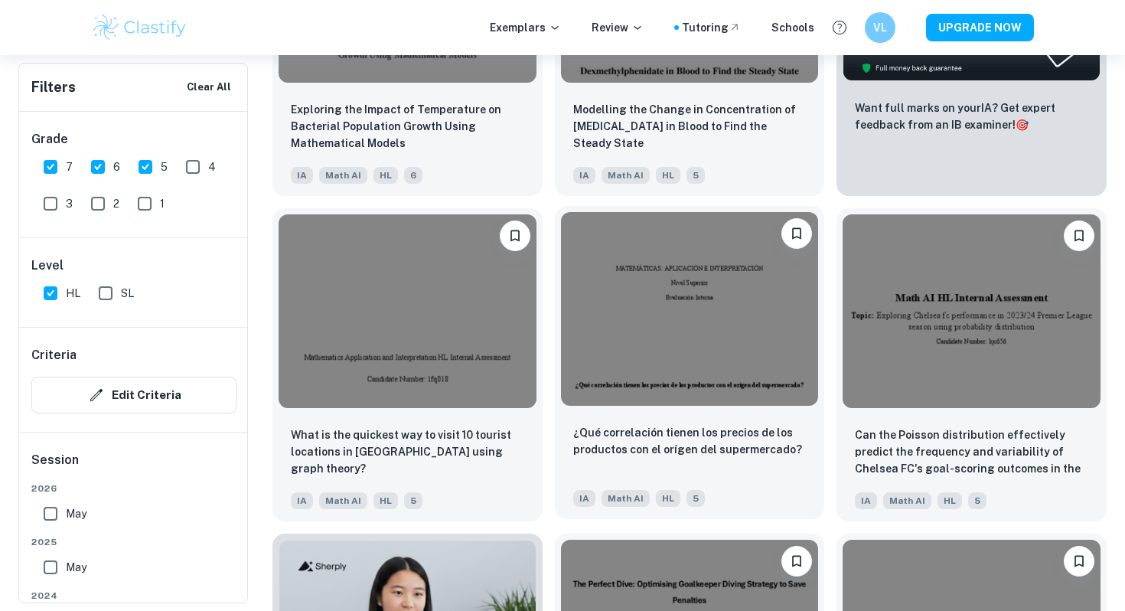
click at [707, 353] on img at bounding box center [690, 308] width 258 height 193
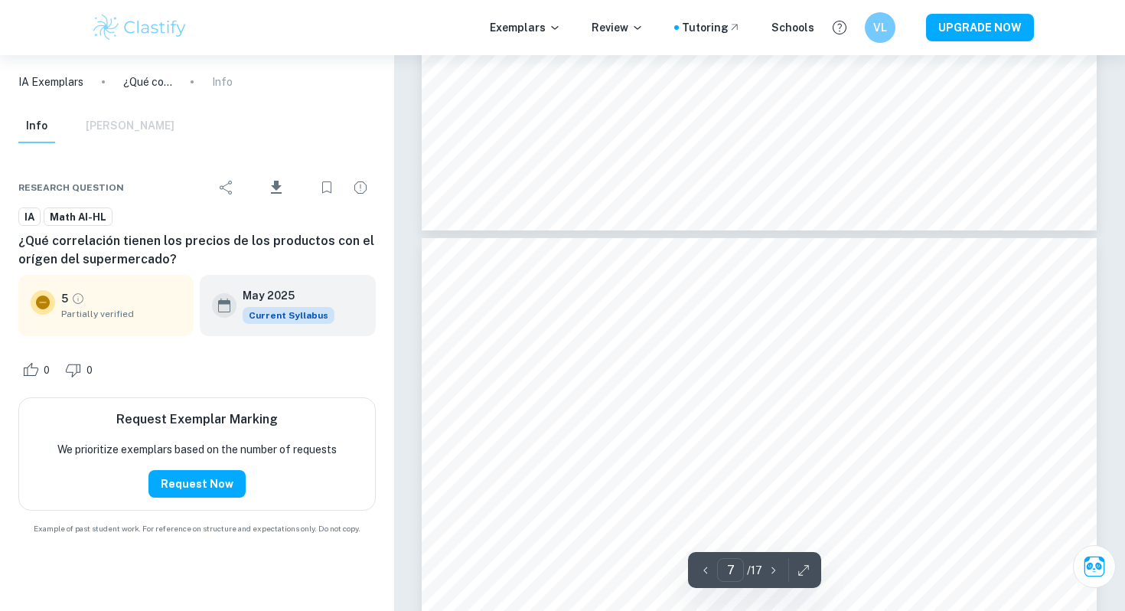
scroll to position [5415, 0]
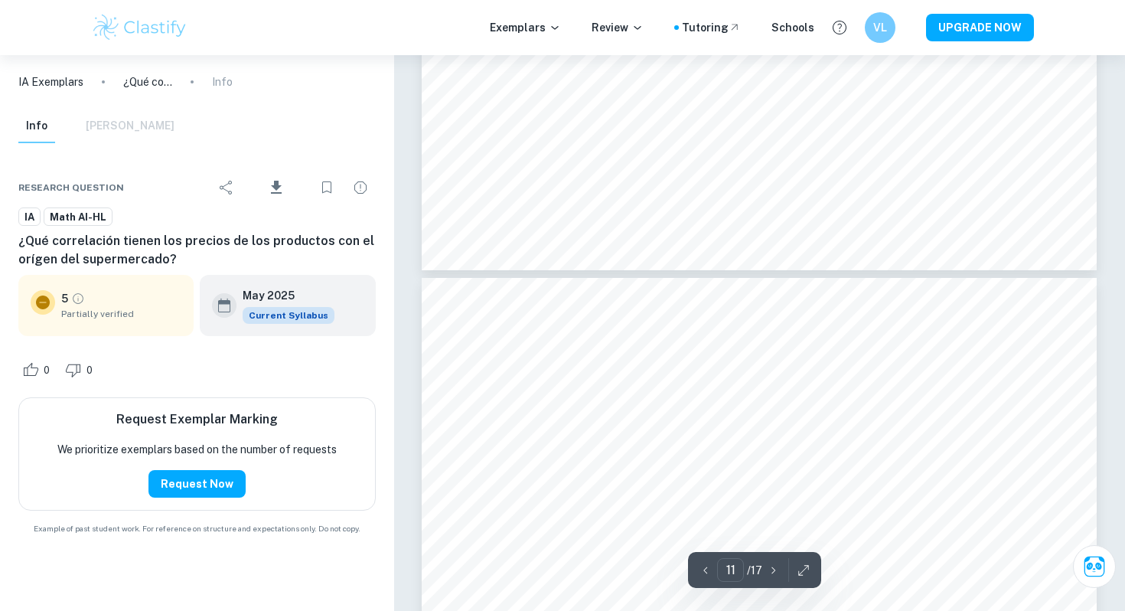
type input "12"
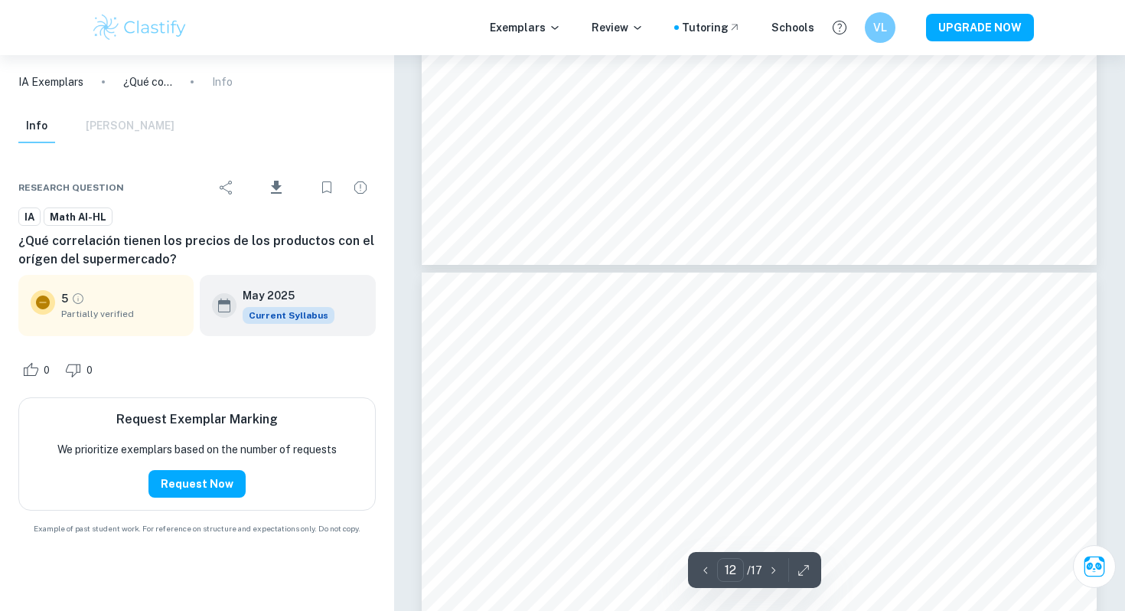
scroll to position [10019, 0]
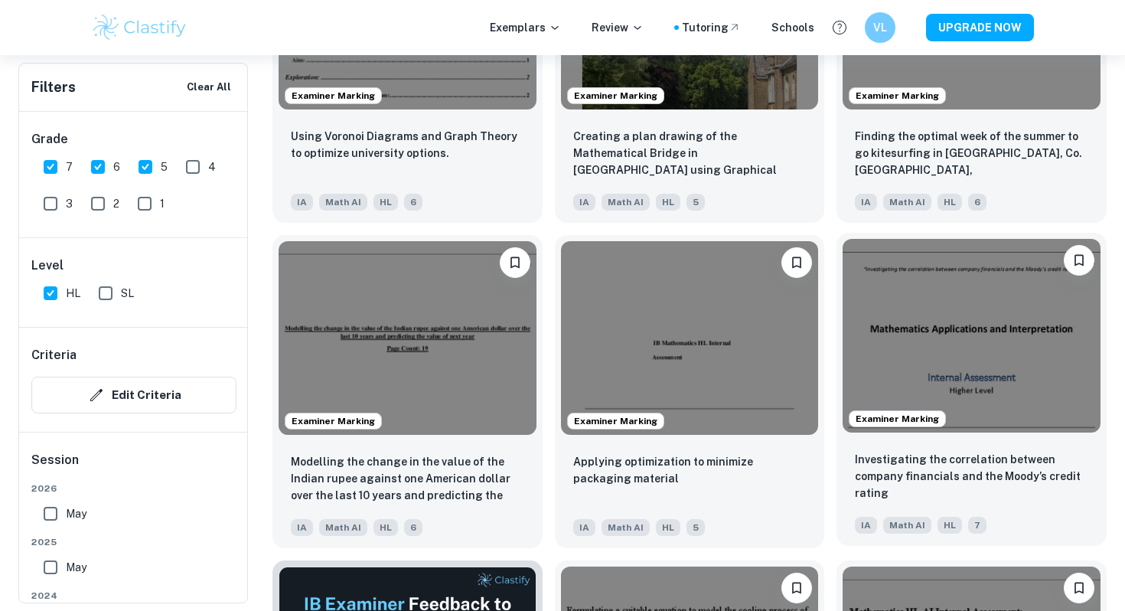
scroll to position [1722, 0]
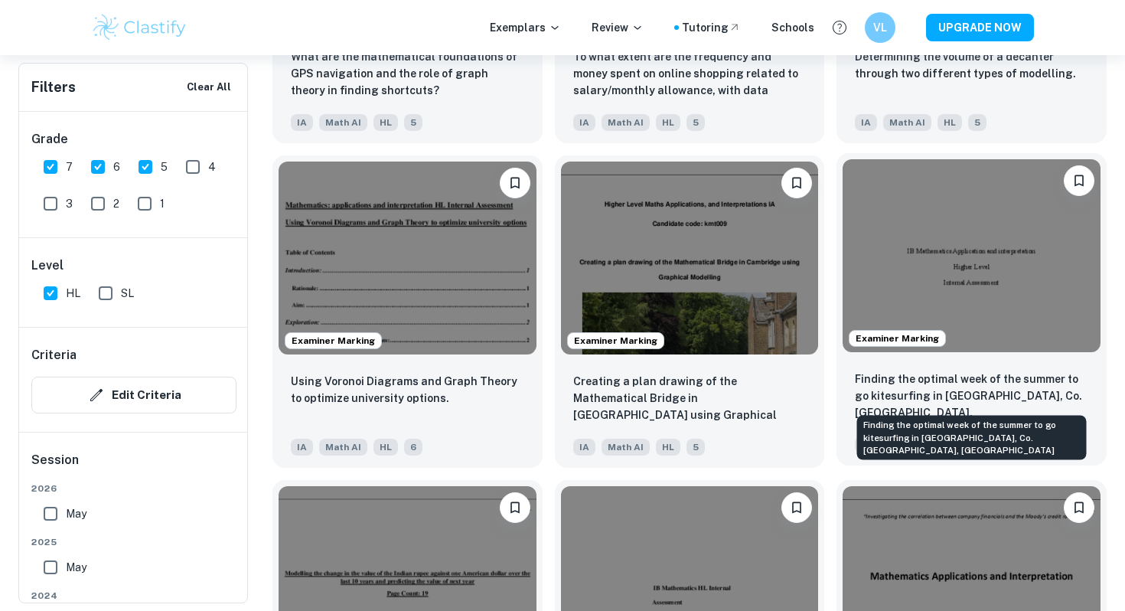
click at [924, 376] on p "Finding the optimal week of the summer to go kitesurfing in [GEOGRAPHIC_DATA], …" at bounding box center [971, 396] width 233 height 52
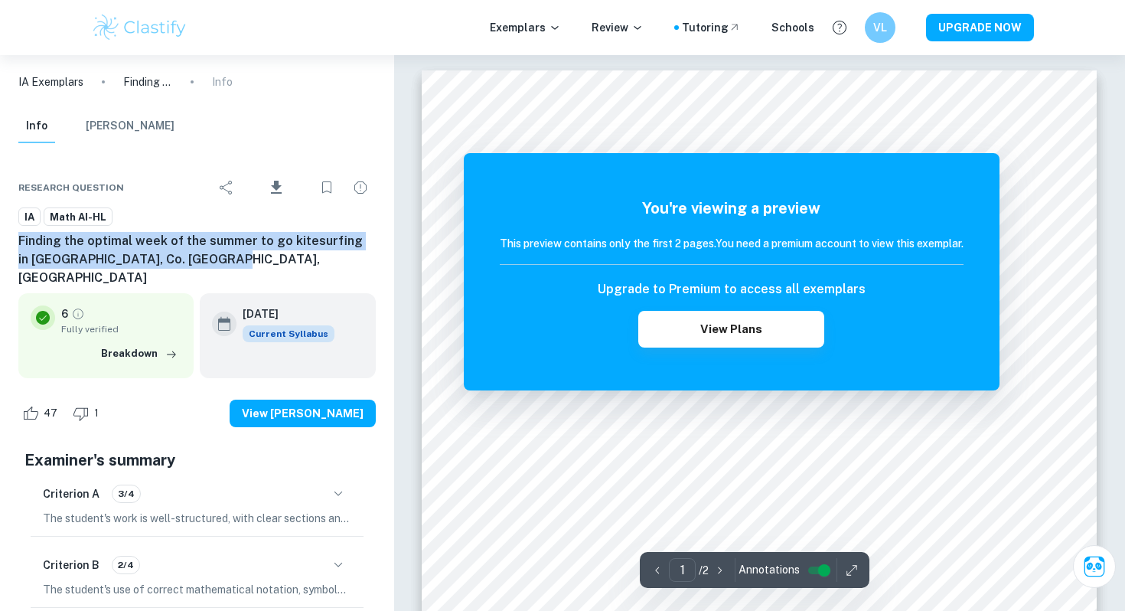
drag, startPoint x: 171, startPoint y: 259, endPoint x: 8, endPoint y: 245, distance: 163.6
click at [8, 245] on div "Research question Download IA Math AI-HL Finding the optimal week of the summer…" at bounding box center [197, 512] width 394 height 726
copy h6 "Finding the optimal week of the summer to go kitesurfing in [GEOGRAPHIC_DATA], …"
